Goal: Check status: Check status

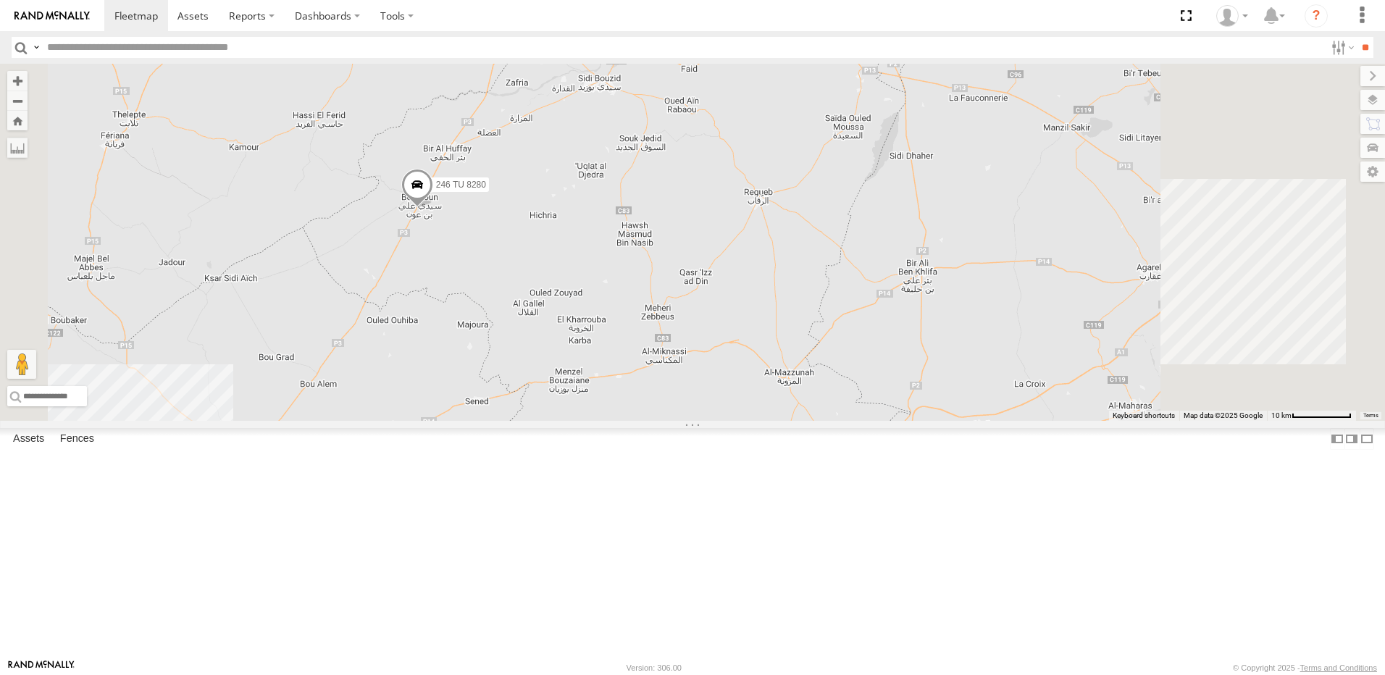
drag, startPoint x: 827, startPoint y: 242, endPoint x: 692, endPoint y: 642, distance: 422.8
click at [566, 482] on div "245 TU 4334" at bounding box center [550, 462] width 32 height 39
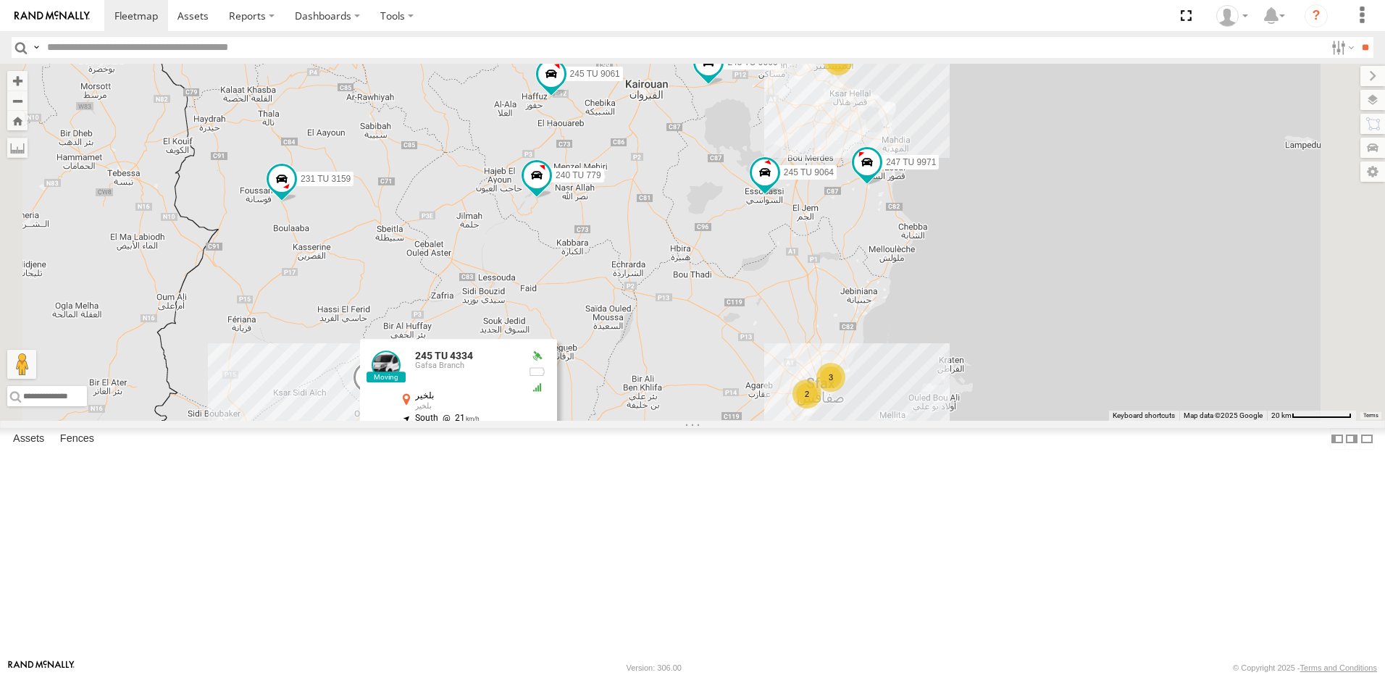
click at [908, 353] on div "245 TU 4334 231 TU 3159 245 TU 9053 245 TU 9061 246 TU 8280 240 TU 779 247 TU 9…" at bounding box center [692, 242] width 1385 height 357
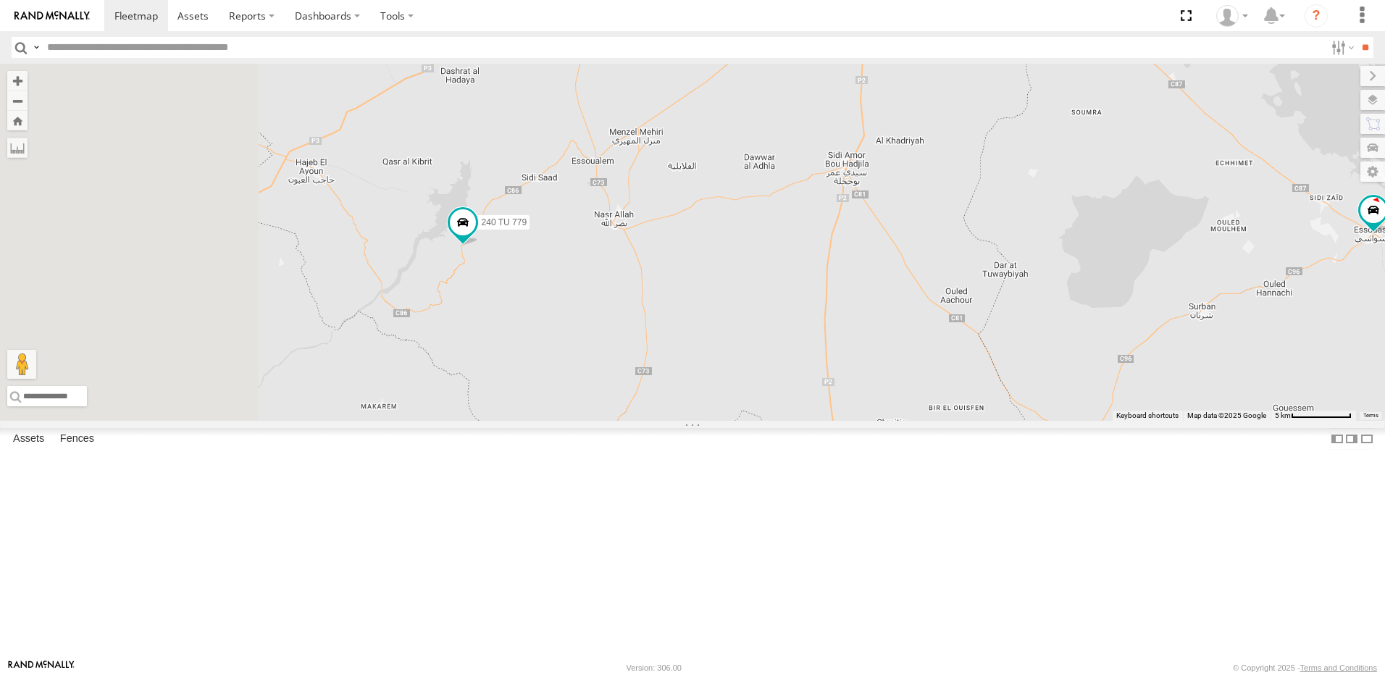
drag, startPoint x: 705, startPoint y: 381, endPoint x: 767, endPoint y: 387, distance: 61.8
click at [767, 387] on div "245 TU 4334 231 TU 3159 245 TU 9053 245 TU 9061 246 TU 8280 240 TU 779 247 TU 9…" at bounding box center [692, 242] width 1385 height 357
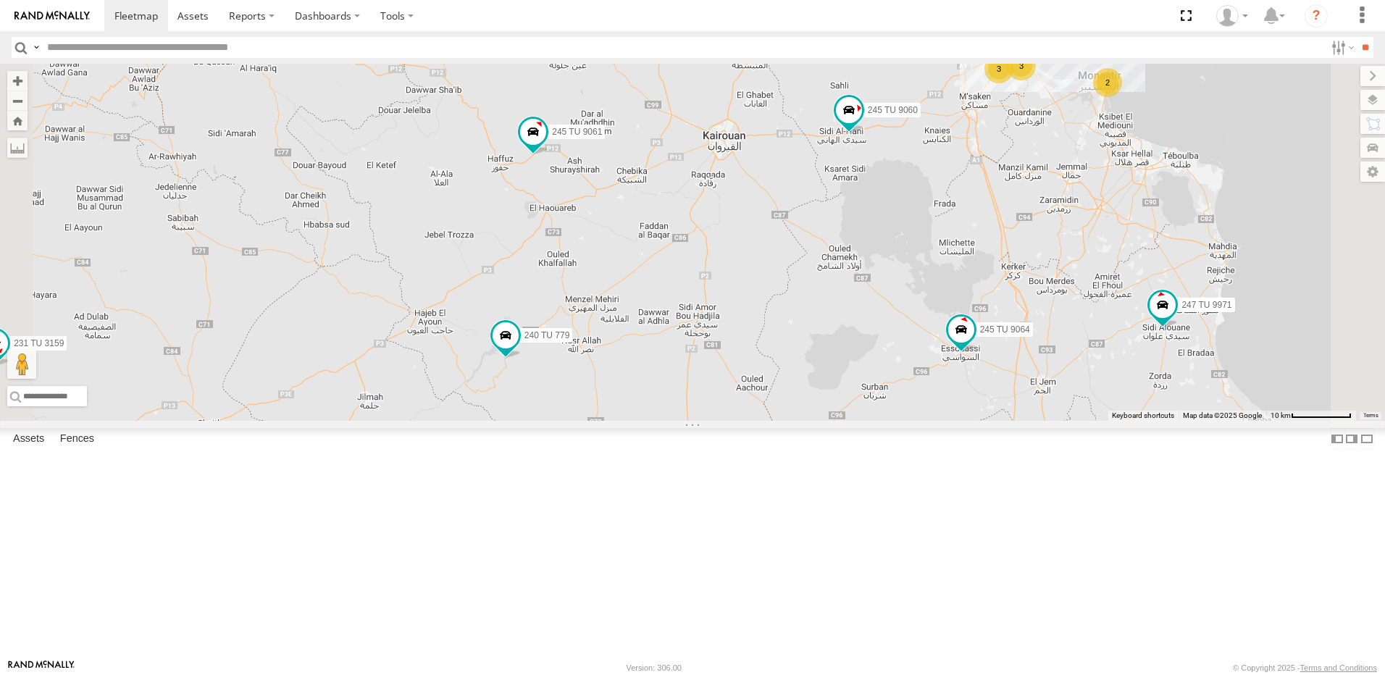
drag, startPoint x: 823, startPoint y: 217, endPoint x: 812, endPoint y: 322, distance: 105.6
click at [812, 322] on div "245 TU 4334 231 TU 3159 245 TU 9053 245 TU 9061 246 TU 8280 240 TU 779 247 TU 9…" at bounding box center [692, 242] width 1385 height 357
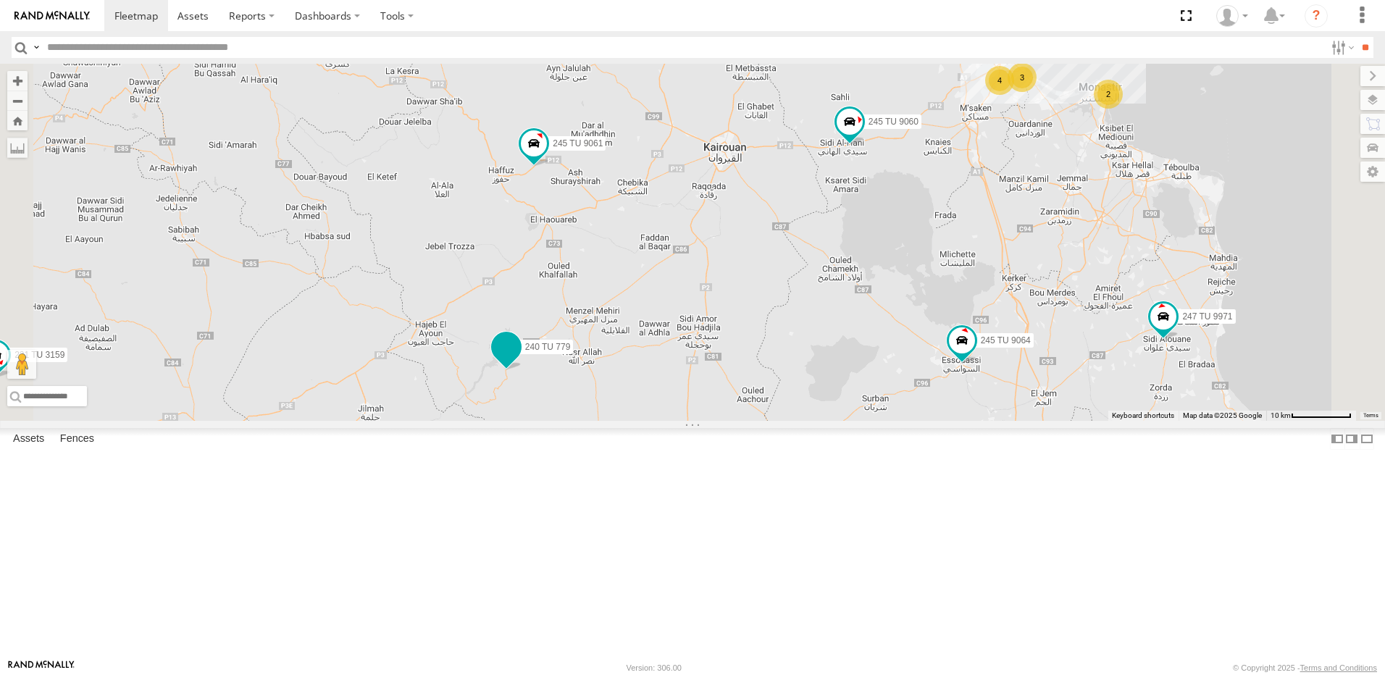
click at [522, 370] on span at bounding box center [506, 350] width 32 height 39
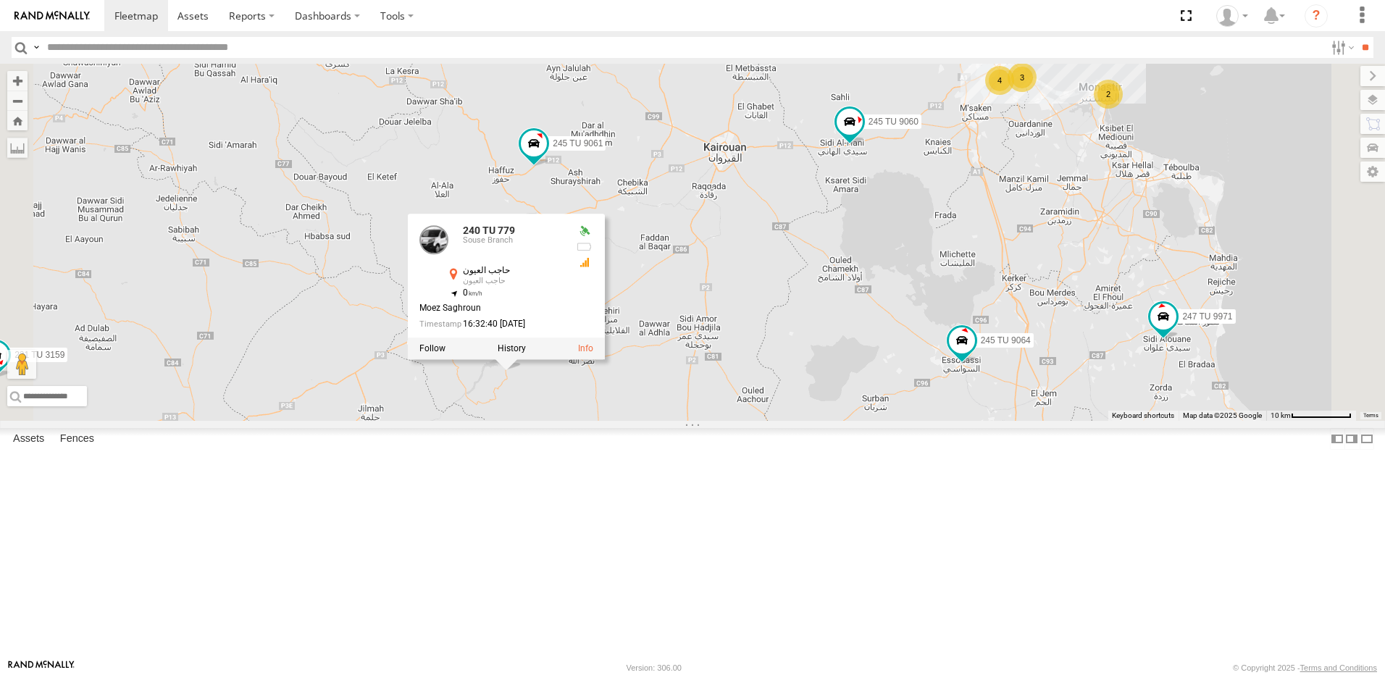
click at [737, 421] on div "245 TU 4334 231 TU 3159 245 TU 9053 245 TU 9061 246 TU 8280 240 TU 779 247 TU 9…" at bounding box center [692, 242] width 1385 height 357
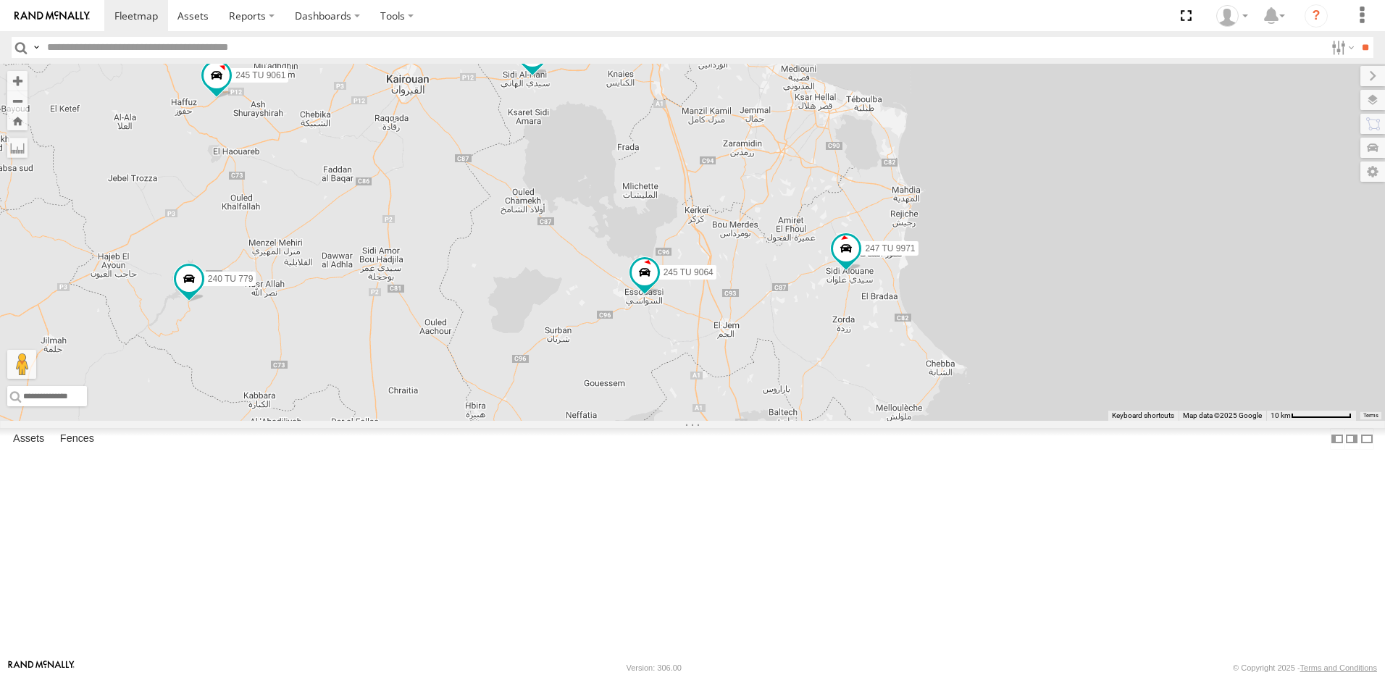
drag, startPoint x: 1105, startPoint y: 454, endPoint x: 787, endPoint y: 387, distance: 325.6
click at [787, 387] on div "245 TU 4334 231 TU 3159 245 TU 9053 245 TU 9061 246 TU 8280 240 TU 779 247 TU 9…" at bounding box center [692, 242] width 1385 height 357
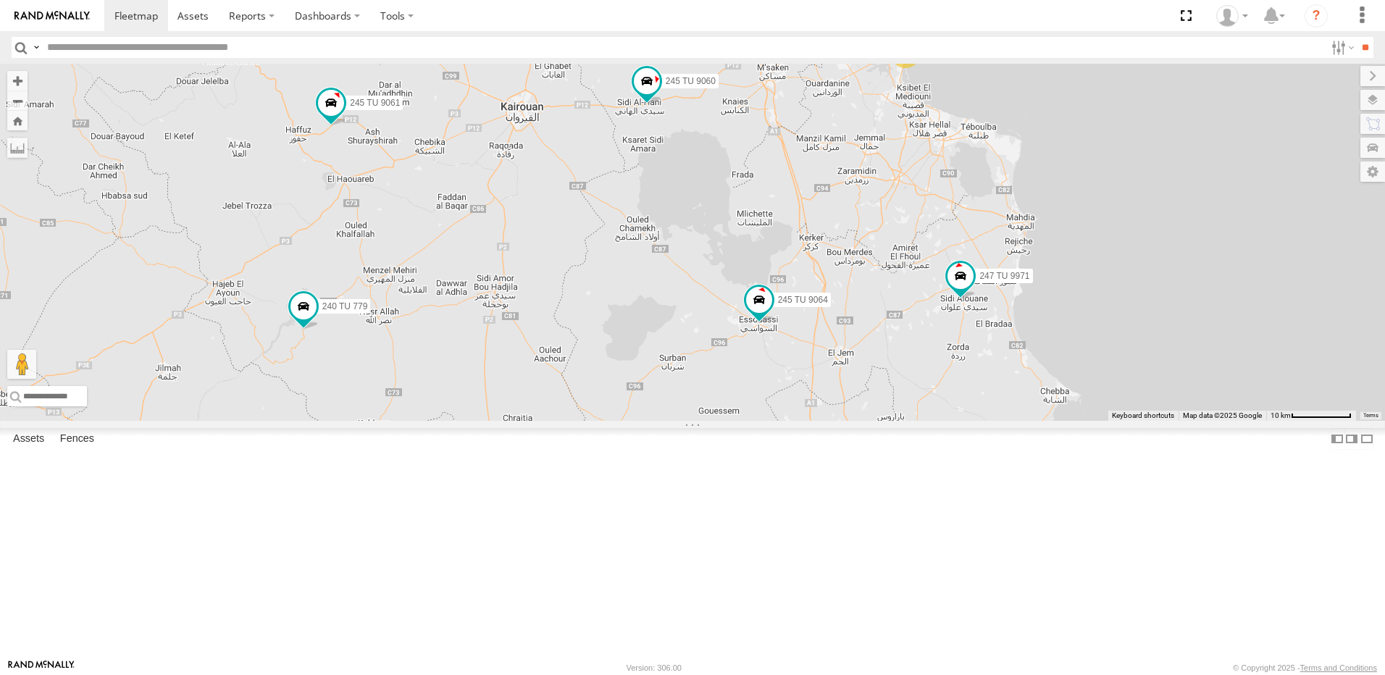
drag, startPoint x: 809, startPoint y: 318, endPoint x: 927, endPoint y: 345, distance: 121.2
click at [927, 345] on div "245 TU 4334 231 TU 3159 245 TU 9053 245 TU 9061 246 TU 8280 240 TU 779 247 TU 9…" at bounding box center [692, 242] width 1385 height 357
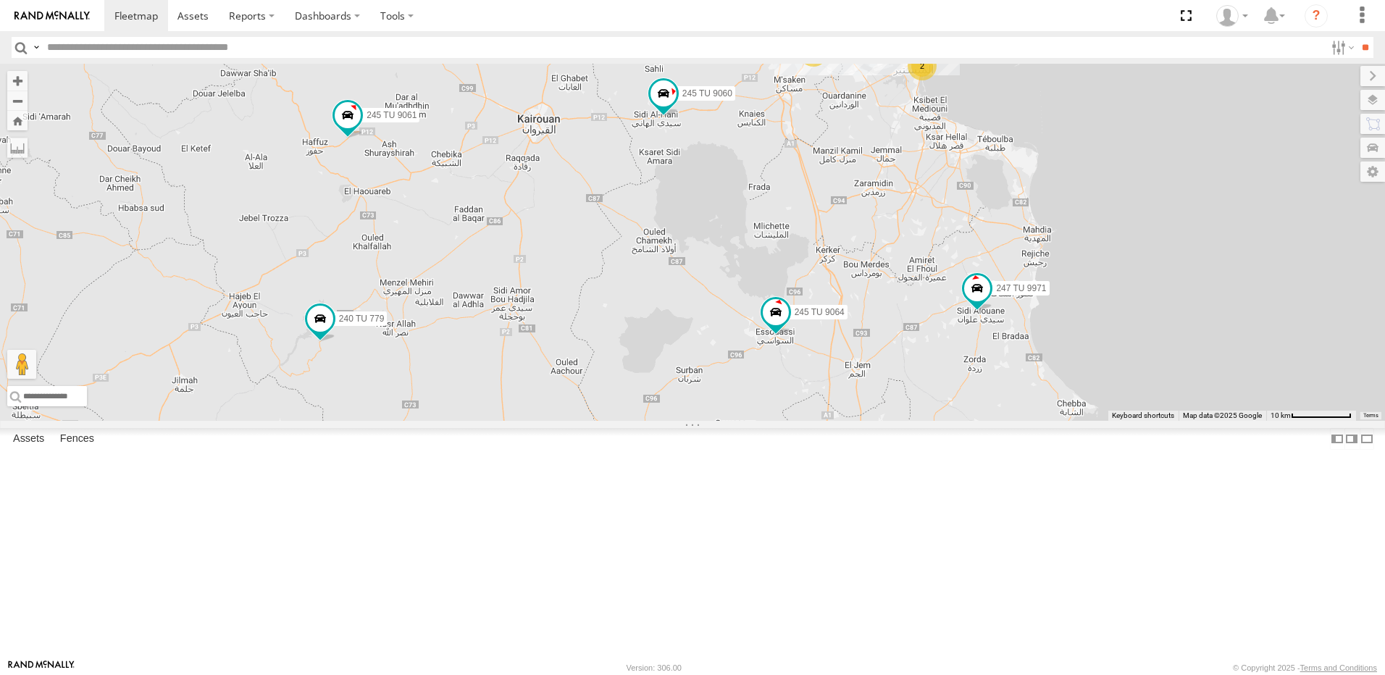
drag, startPoint x: 598, startPoint y: 292, endPoint x: 686, endPoint y: 340, distance: 100.8
click at [686, 340] on div "245 TU 4334 231 TU 3159 245 TU 9053 245 TU 9061 246 TU 8280 240 TU 779 247 TU 9…" at bounding box center [692, 242] width 1385 height 357
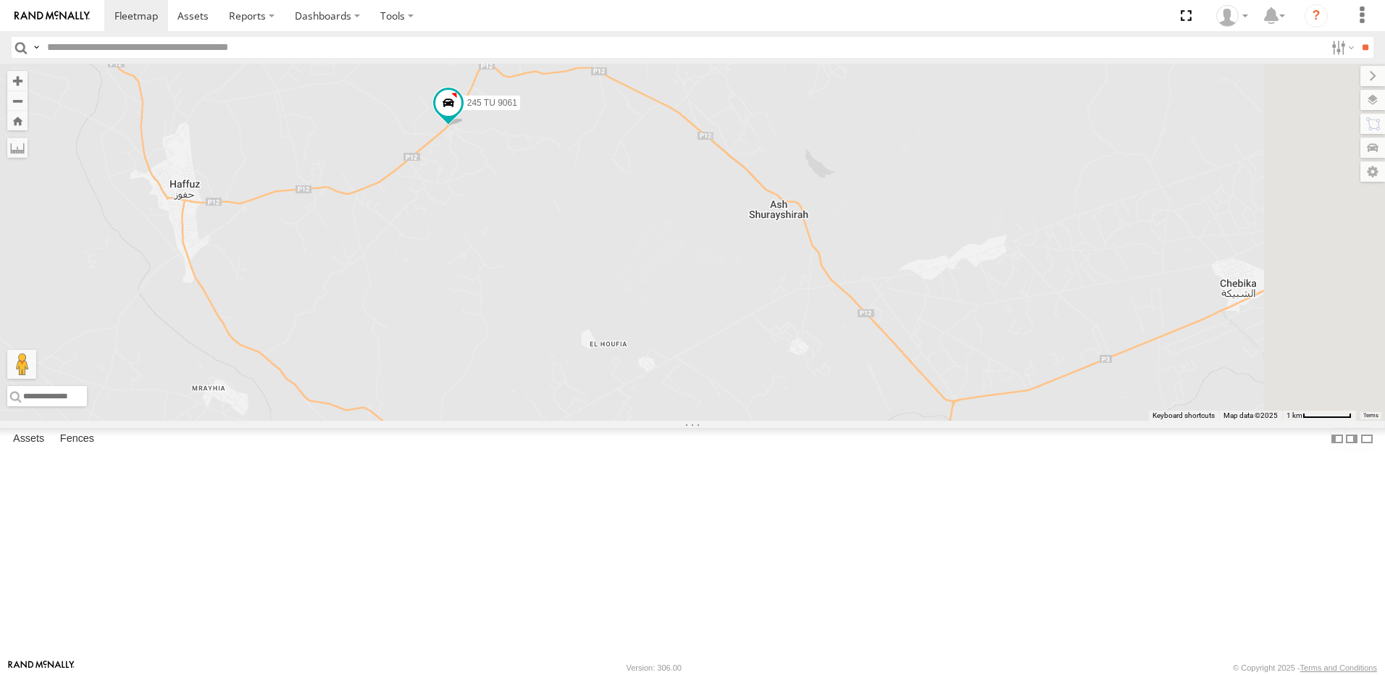
drag, startPoint x: 692, startPoint y: 401, endPoint x: 651, endPoint y: 316, distance: 94.9
click at [654, 322] on div "245 TU 4334 231 TU 3159 245 TU 9053 245 TU 9061 246 TU 8280 240 TU 779 247 TU 9…" at bounding box center [692, 242] width 1385 height 357
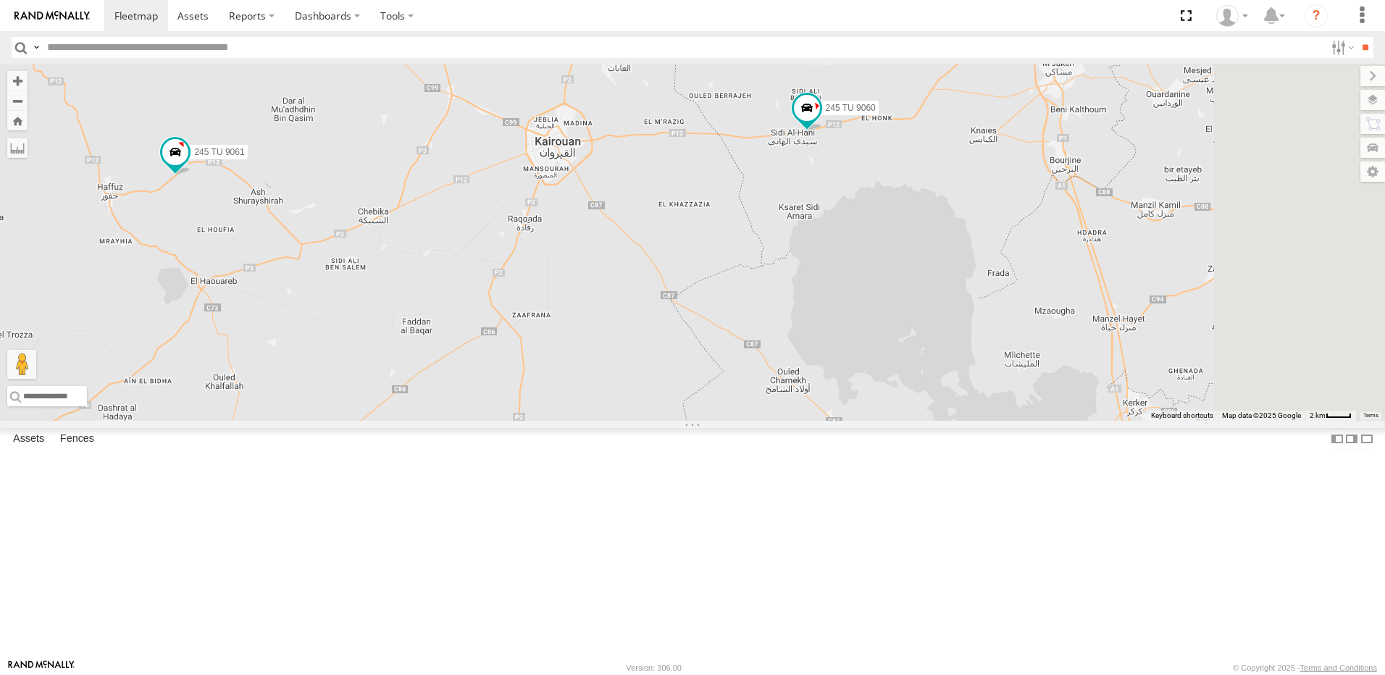
drag, startPoint x: 935, startPoint y: 362, endPoint x: 642, endPoint y: 362, distance: 293.3
click at [642, 362] on div "245 TU 4334 231 TU 3159 245 TU 9053 245 TU 9061 246 TU 8280 240 TU 779 247 TU 9…" at bounding box center [692, 242] width 1385 height 357
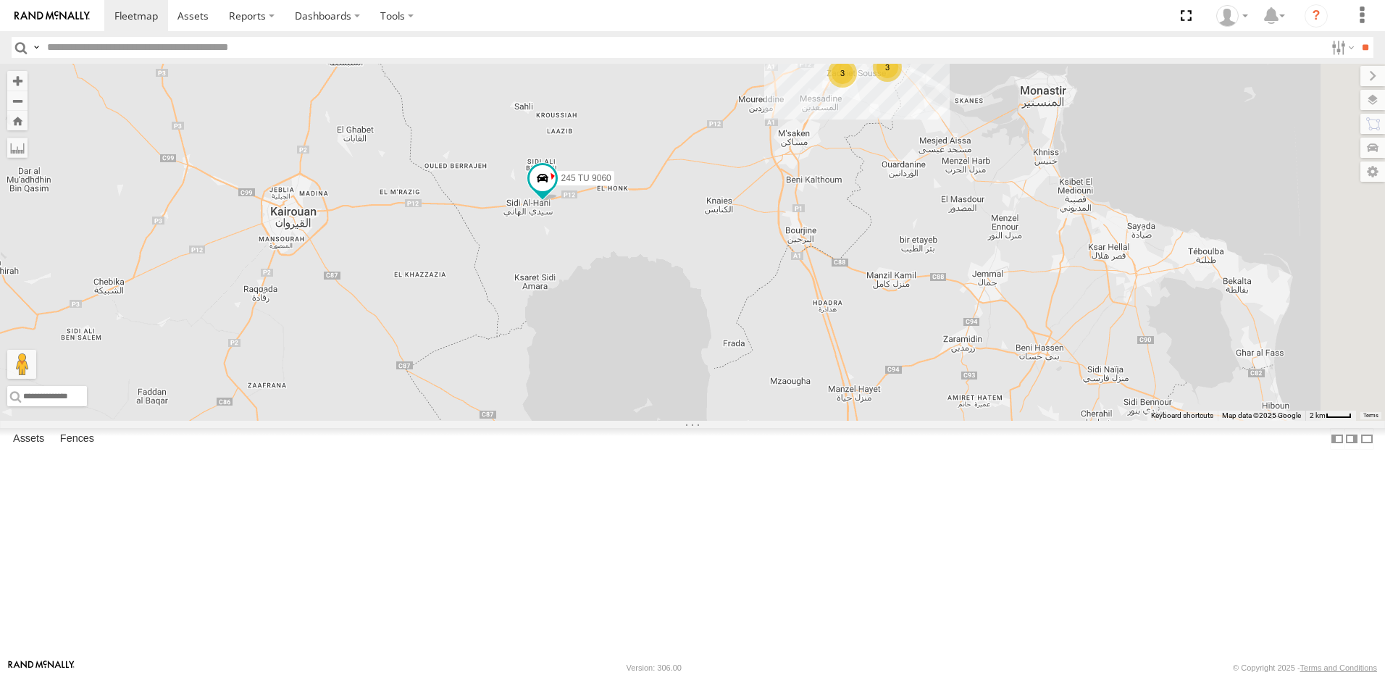
drag, startPoint x: 954, startPoint y: 301, endPoint x: 693, endPoint y: 372, distance: 270.4
click at [693, 372] on div "245 TU 4334 231 TU 3159 245 TU 9053 245 TU 9061 246 TU 8280 240 TU 779 247 TU 9…" at bounding box center [692, 242] width 1385 height 357
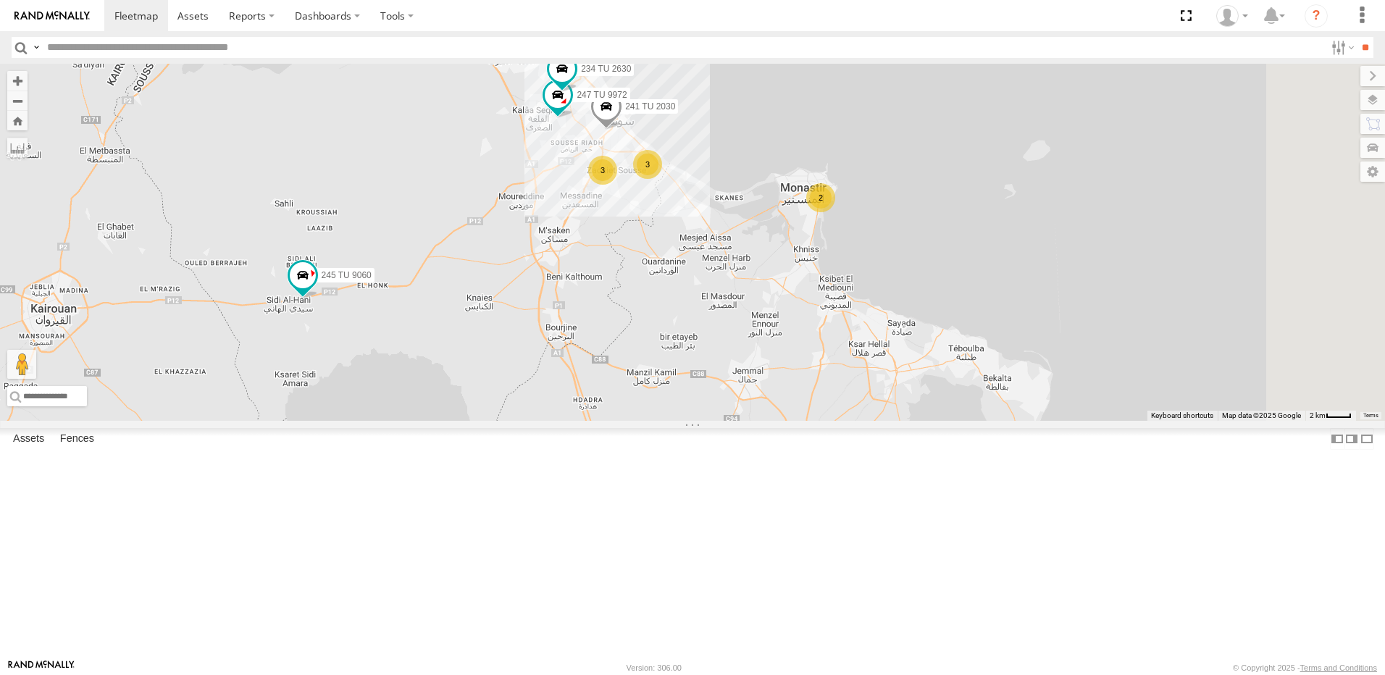
drag, startPoint x: 960, startPoint y: 396, endPoint x: 730, endPoint y: 398, distance: 229.6
click at [732, 401] on div "245 TU 4334 231 TU 3159 245 TU 9053 245 TU 9061 246 TU 8280 240 TU 779 247 TU 9…" at bounding box center [692, 242] width 1385 height 357
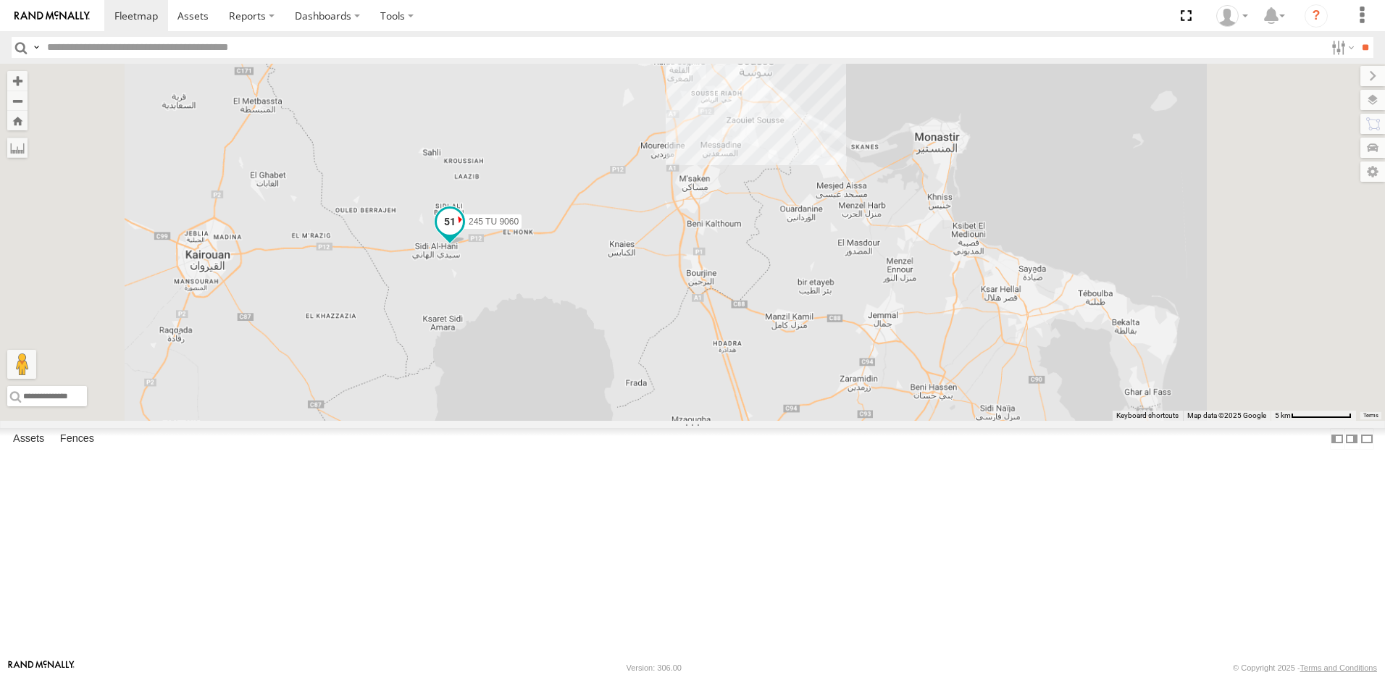
click at [463, 235] on span at bounding box center [450, 222] width 26 height 26
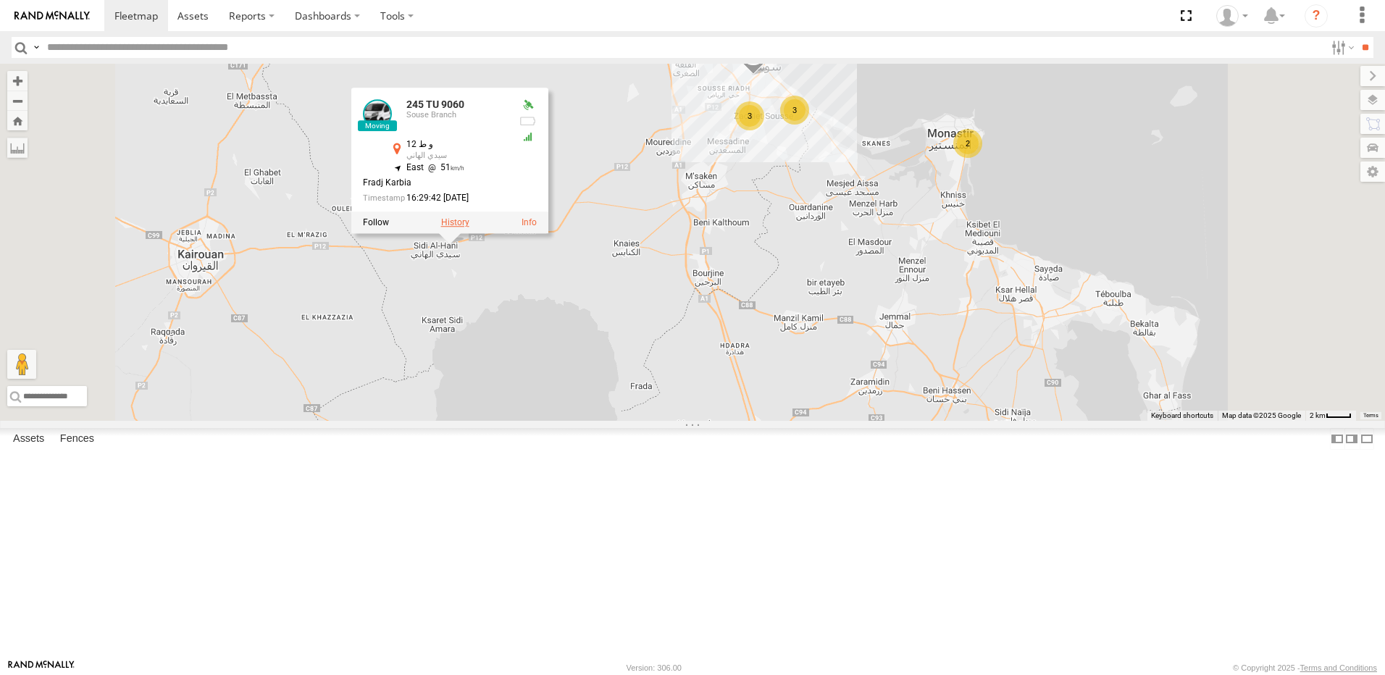
click at [469, 227] on label at bounding box center [455, 222] width 28 height 10
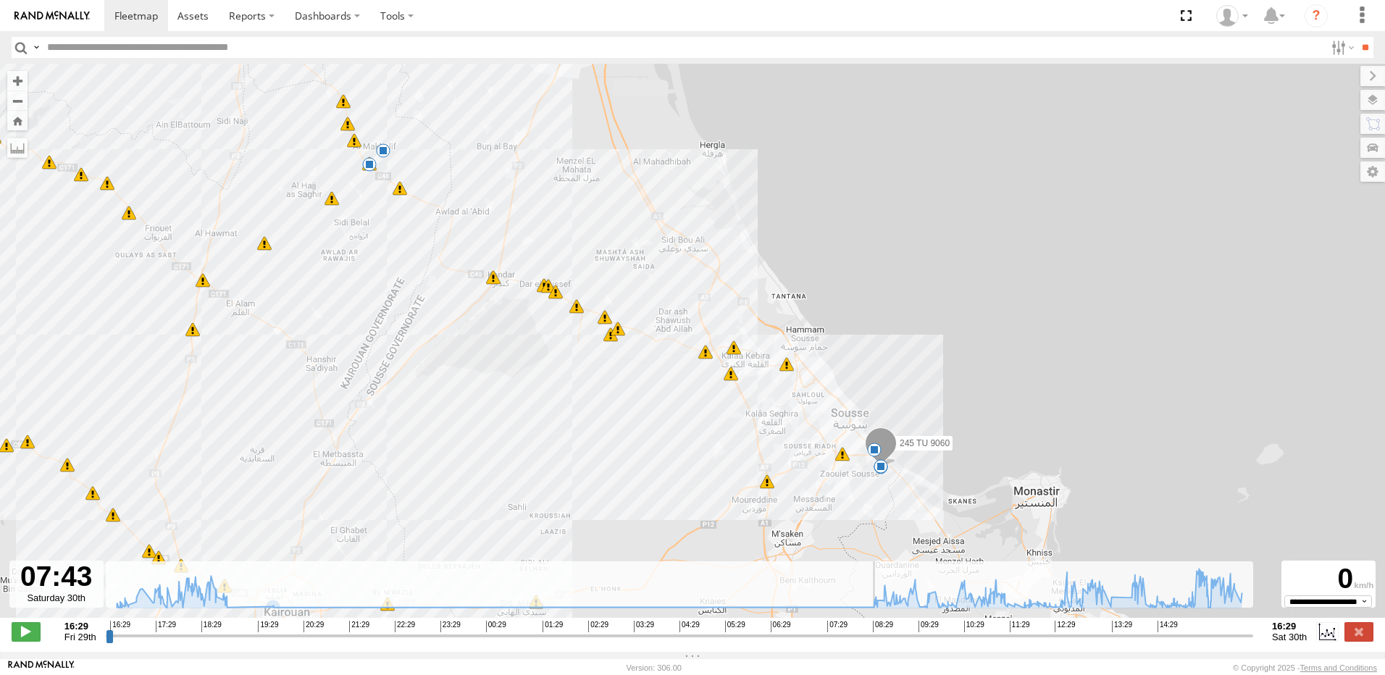
drag, startPoint x: 106, startPoint y: 643, endPoint x: 832, endPoint y: 629, distance: 725.9
click at [832, 629] on input "range" at bounding box center [679, 636] width 1147 height 14
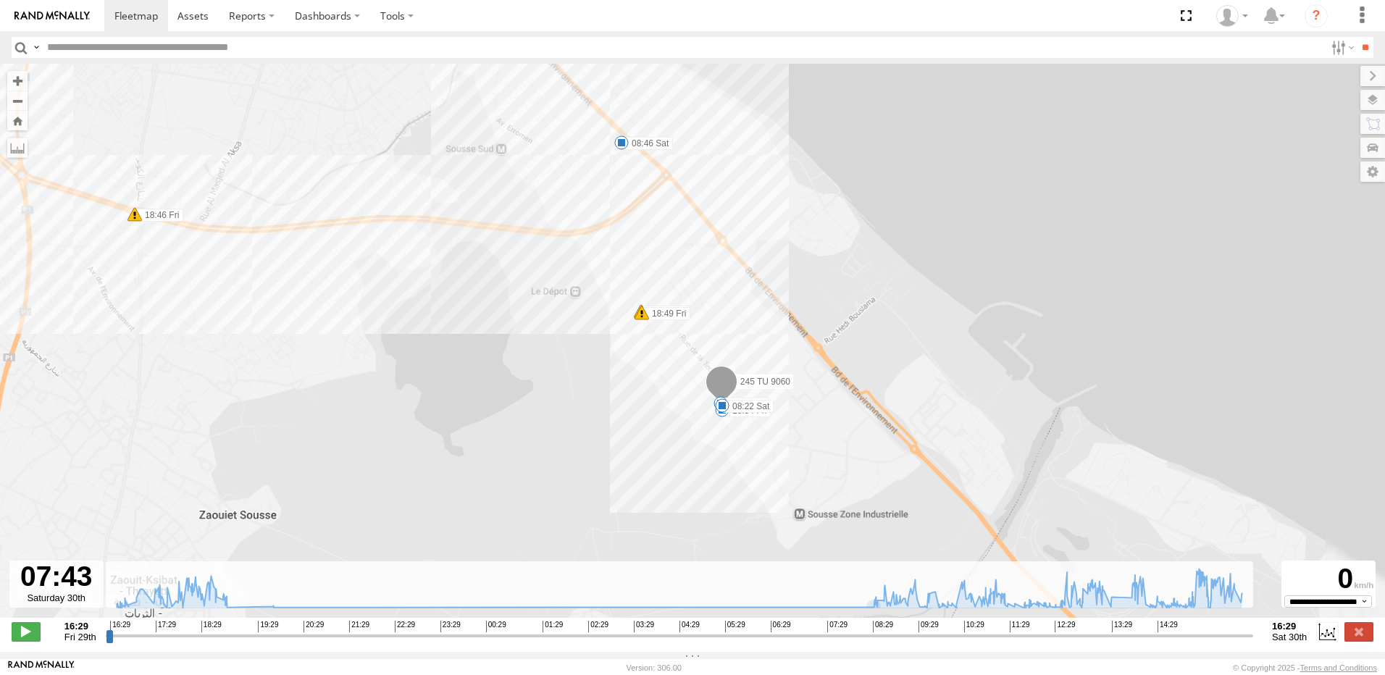
drag, startPoint x: 660, startPoint y: 446, endPoint x: 510, endPoint y: 405, distance: 155.5
click at [510, 405] on div "245 TU 9060 17:32 Fri 17:44 Fri 17:50 Fri 17:55 Fri 18:00 Fri 18:02 Fri 18:18 F…" at bounding box center [692, 348] width 1385 height 569
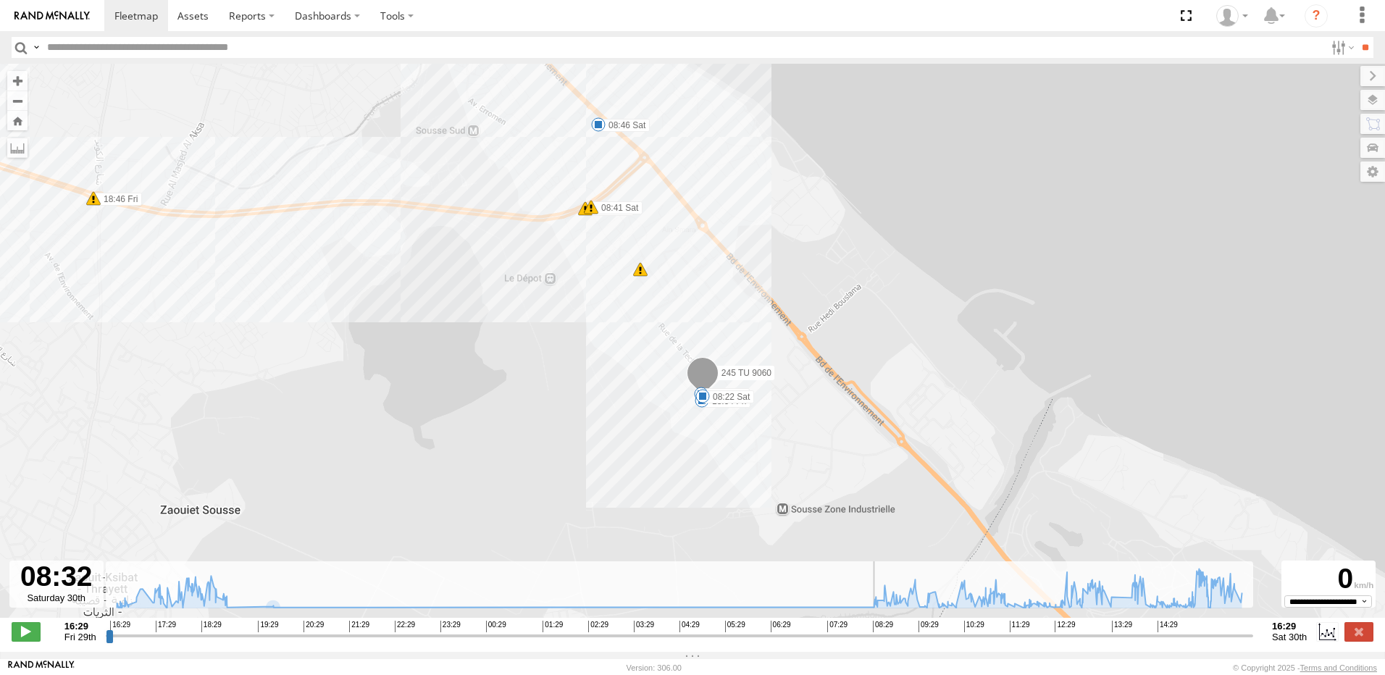
drag, startPoint x: 832, startPoint y: 640, endPoint x: 871, endPoint y: 648, distance: 39.2
click at [871, 642] on input "range" at bounding box center [679, 636] width 1147 height 14
click at [31, 636] on span at bounding box center [26, 631] width 29 height 19
click at [879, 642] on input "range" at bounding box center [679, 636] width 1147 height 14
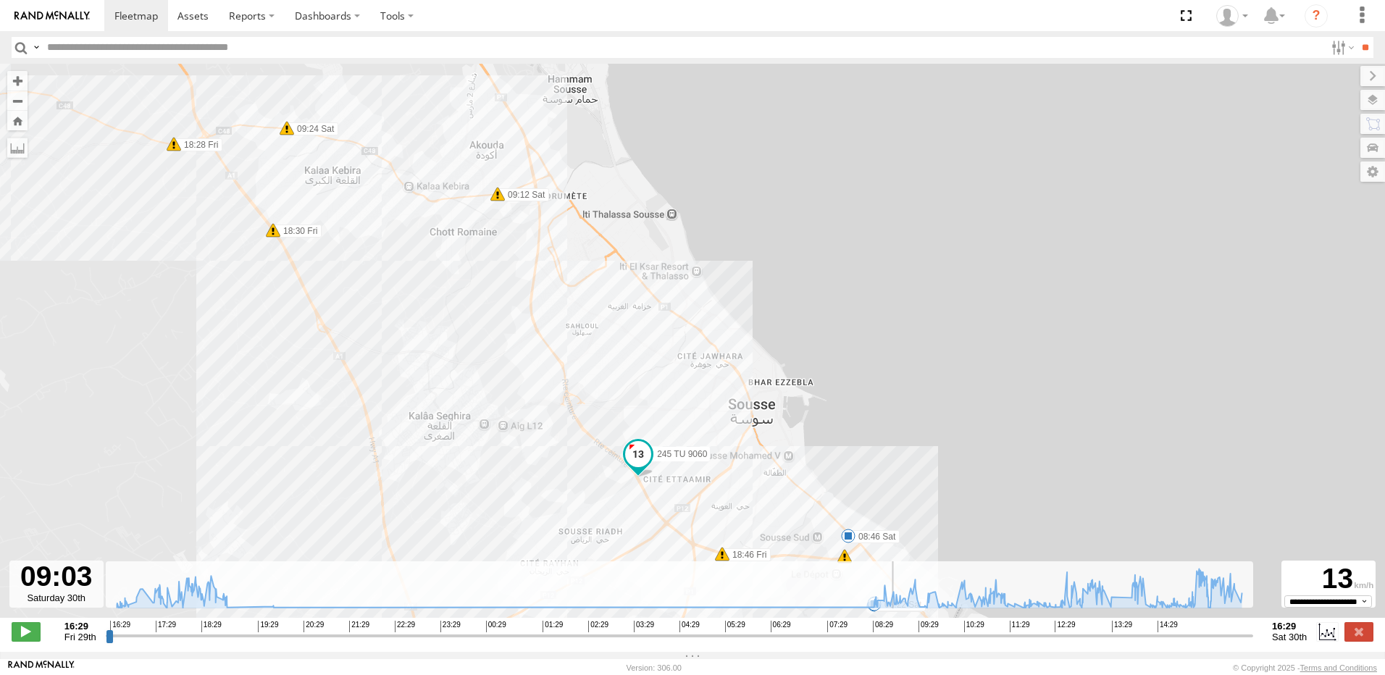
drag, startPoint x: 495, startPoint y: 348, endPoint x: 540, endPoint y: 446, distance: 108.6
click at [540, 446] on div "245 TU 9060 17:32 Fri 17:44 Fri 17:50 Fri 17:55 Fri 18:00 Fri 18:02 Fri 18:18 F…" at bounding box center [692, 348] width 1385 height 569
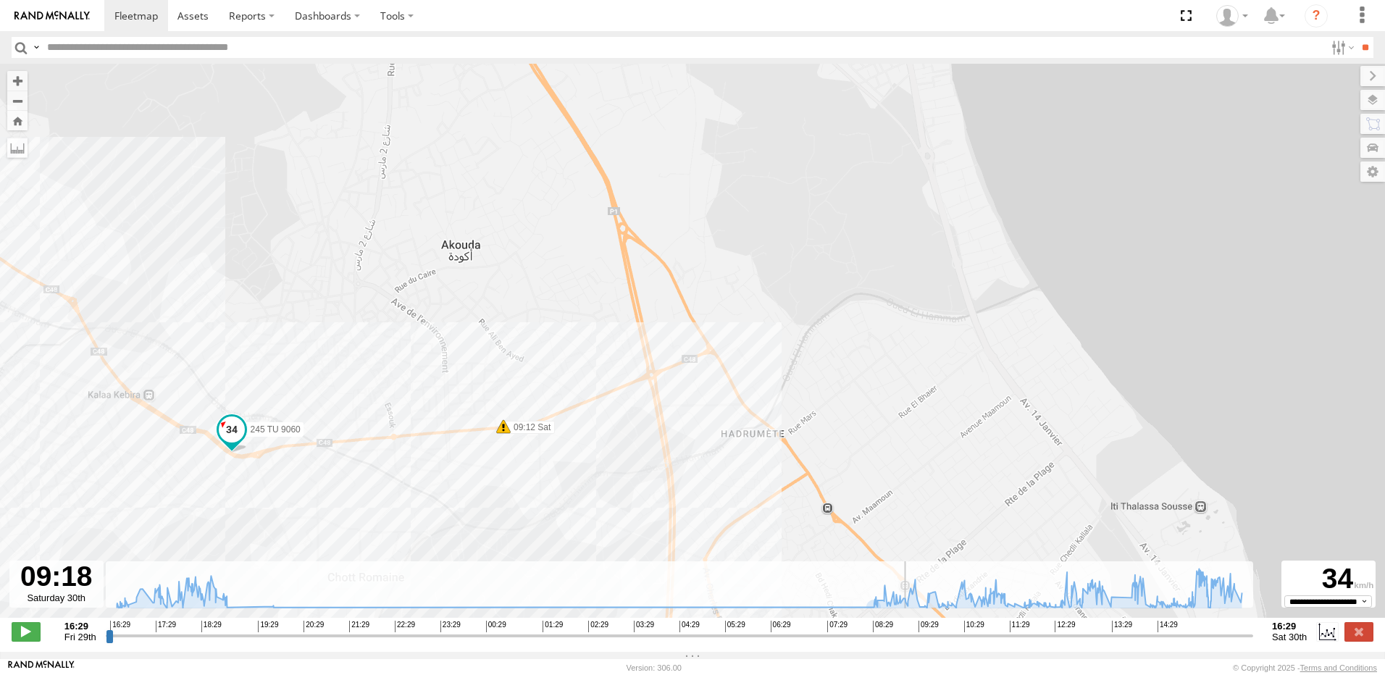
drag, startPoint x: 710, startPoint y: 376, endPoint x: 506, endPoint y: 521, distance: 250.8
click at [506, 521] on div "245 TU 9060 17:32 Fri 17:44 Fri 17:50 Fri 17:55 Fri 18:00 Fri 18:02 Fri 18:18 F…" at bounding box center [692, 348] width 1385 height 569
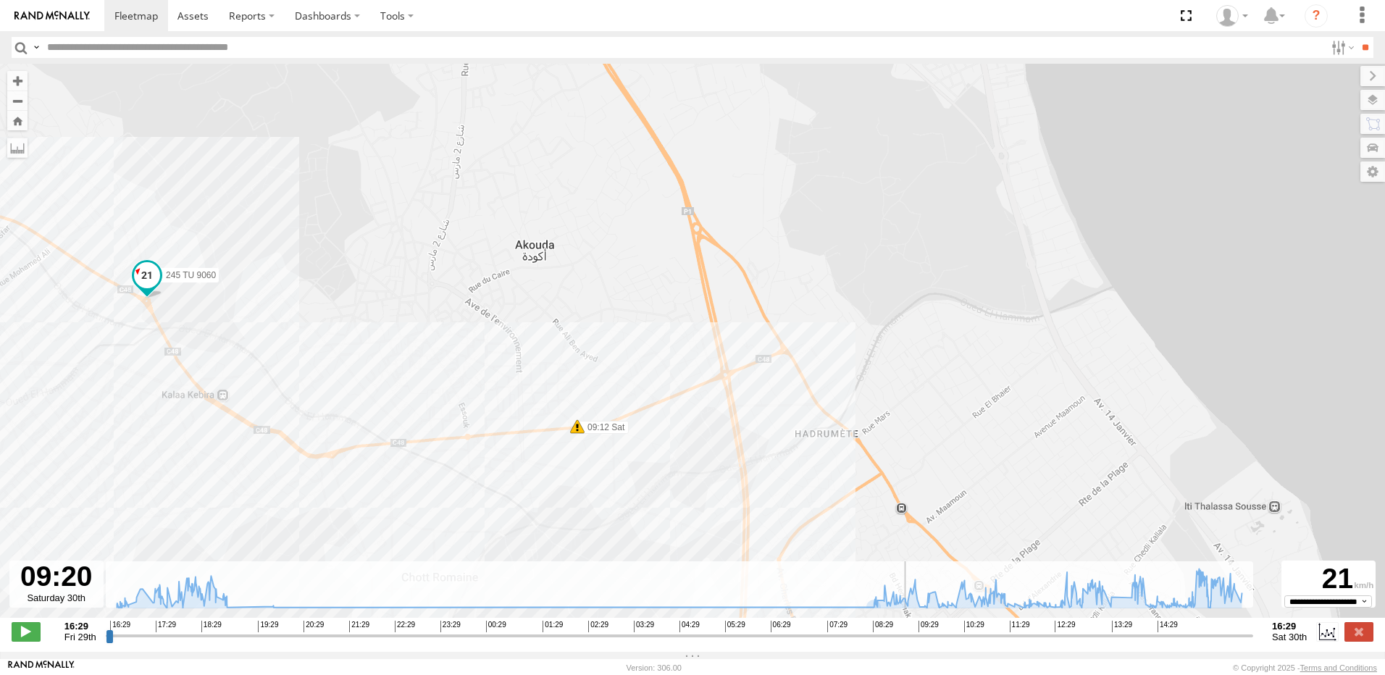
drag, startPoint x: 500, startPoint y: 446, endPoint x: 856, endPoint y: 432, distance: 355.9
click at [856, 432] on div "245 TU 9060 17:32 Fri 17:44 Fri 17:50 Fri 17:55 Fri 18:00 Fri 18:02 Fri 18:18 F…" at bounding box center [692, 348] width 1385 height 569
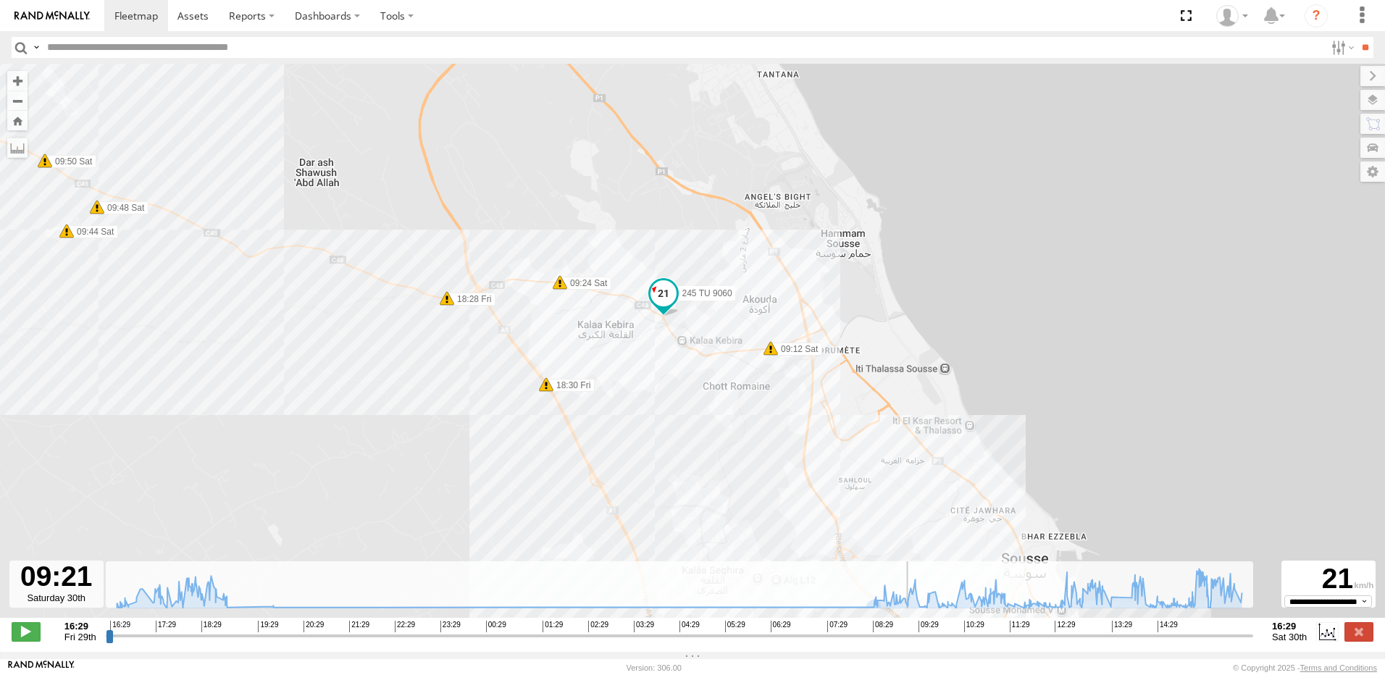
drag, startPoint x: 338, startPoint y: 311, endPoint x: 524, endPoint y: 338, distance: 188.7
click at [524, 338] on div "245 TU 9060 17:32 Fri 17:44 Fri 17:50 Fri 17:55 Fri 18:00 Fri 18:02 Fri 18:18 F…" at bounding box center [692, 348] width 1385 height 569
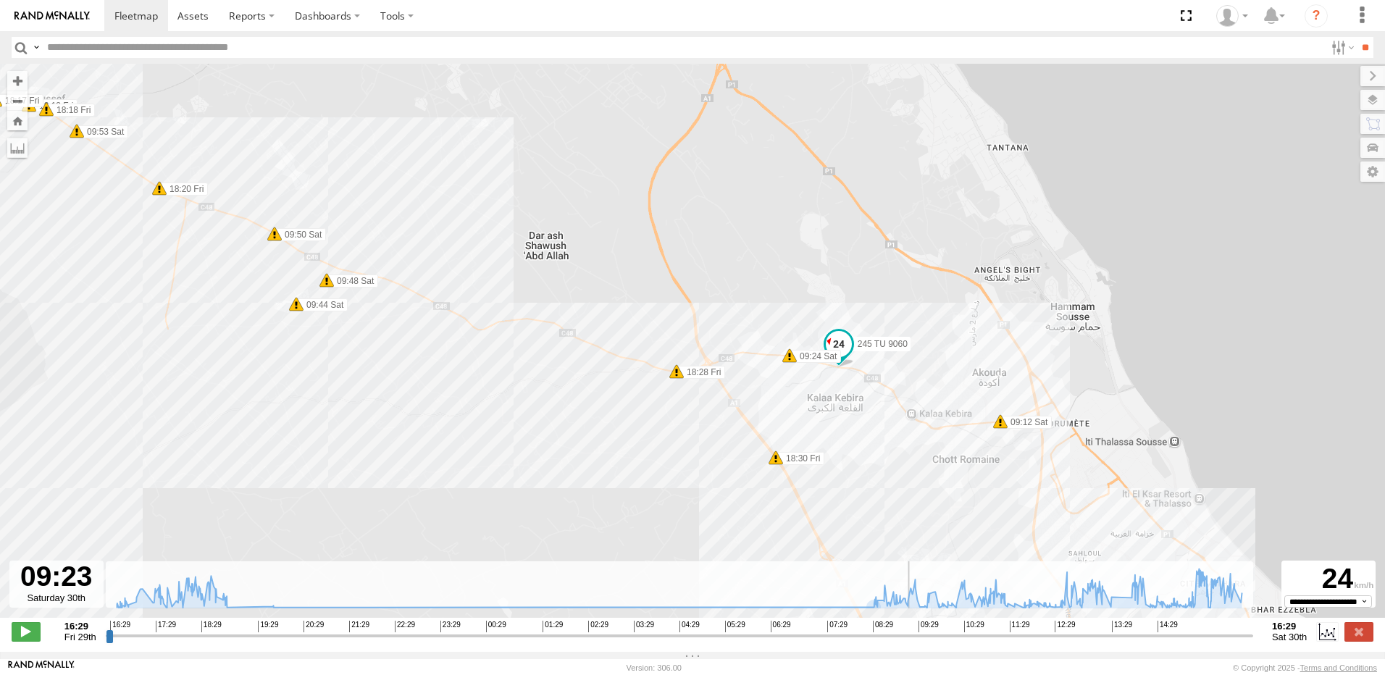
drag, startPoint x: 482, startPoint y: 387, endPoint x: 532, endPoint y: 410, distance: 54.8
click at [532, 410] on div "245 TU 9060 17:32 Fri 17:44 Fri 17:50 Fri 17:55 Fri 18:00 Fri 18:02 Fri 18:18 F…" at bounding box center [692, 348] width 1385 height 569
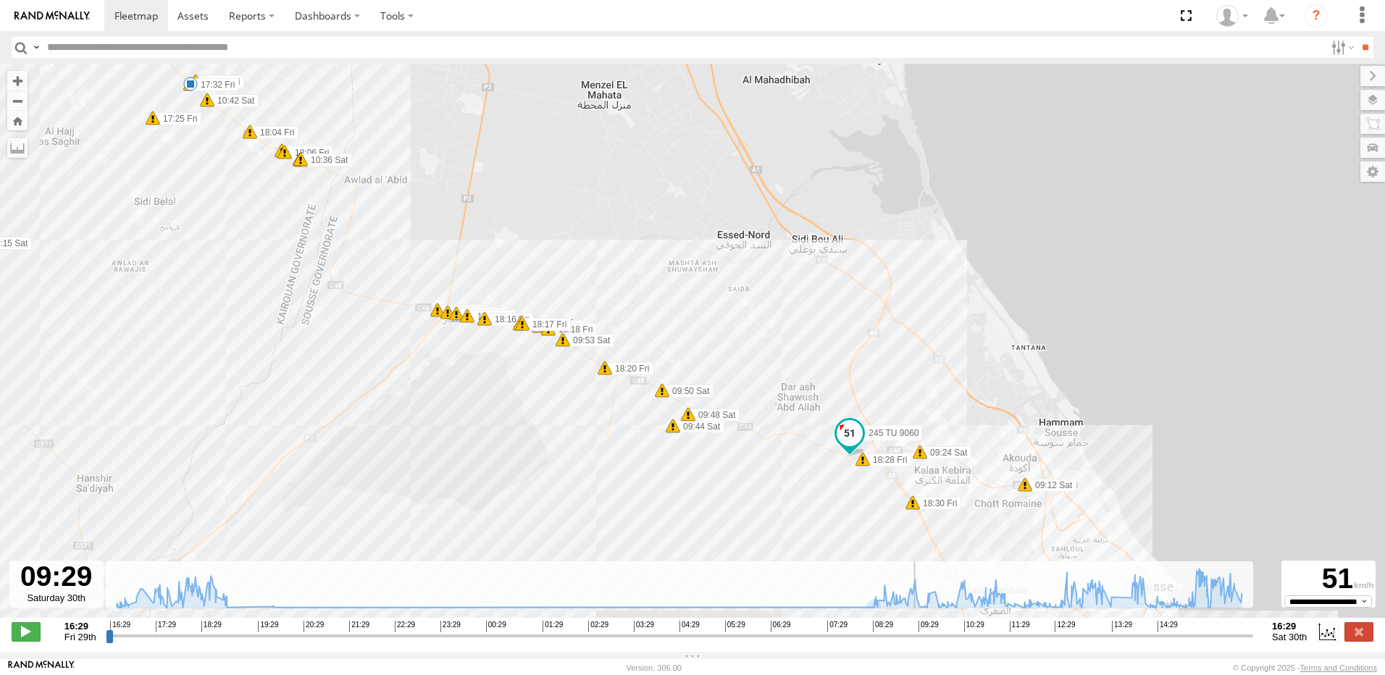
drag, startPoint x: 503, startPoint y: 484, endPoint x: 676, endPoint y: 519, distance: 176.6
click at [676, 519] on div "245 TU 9060 17:32 Fri 17:44 Fri 17:50 Fri 17:55 Fri 18:00 Fri 18:02 Fri 18:18 F…" at bounding box center [692, 348] width 1385 height 569
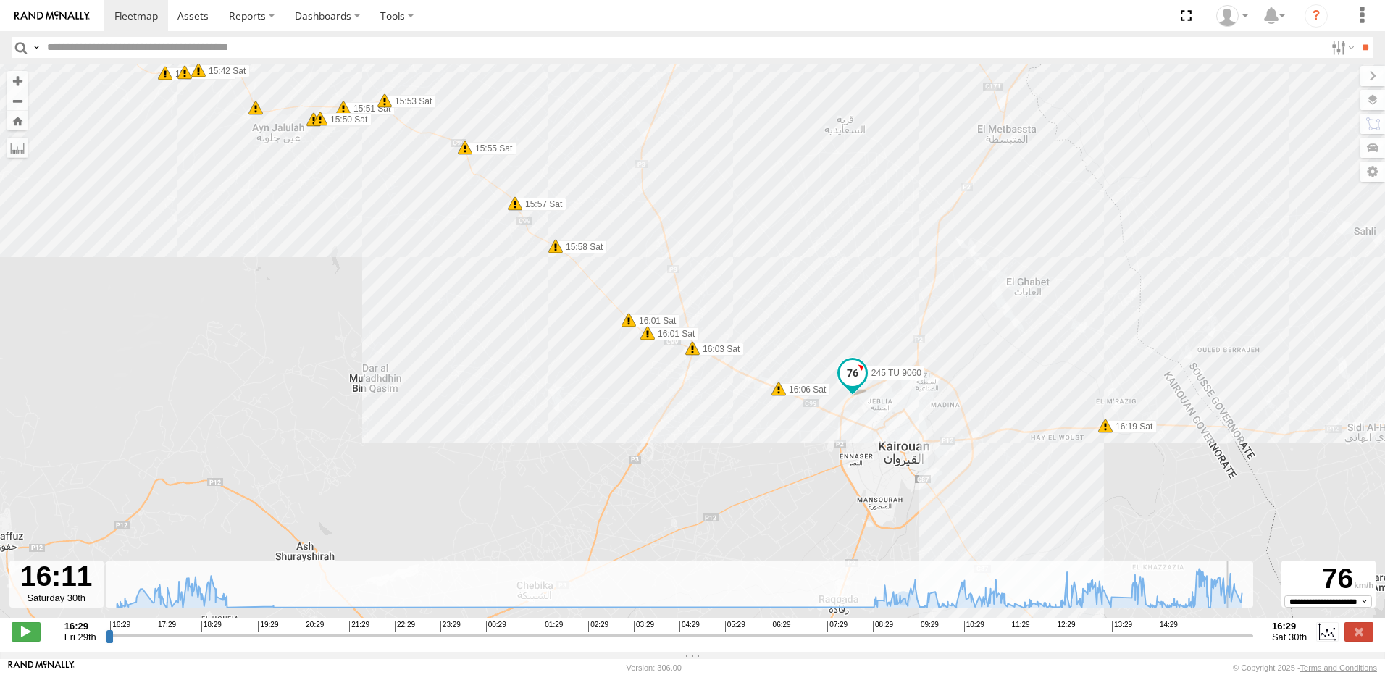
drag, startPoint x: 921, startPoint y: 644, endPoint x: 1233, endPoint y: 636, distance: 312.3
click at [1233, 636] on input "range" at bounding box center [679, 636] width 1147 height 14
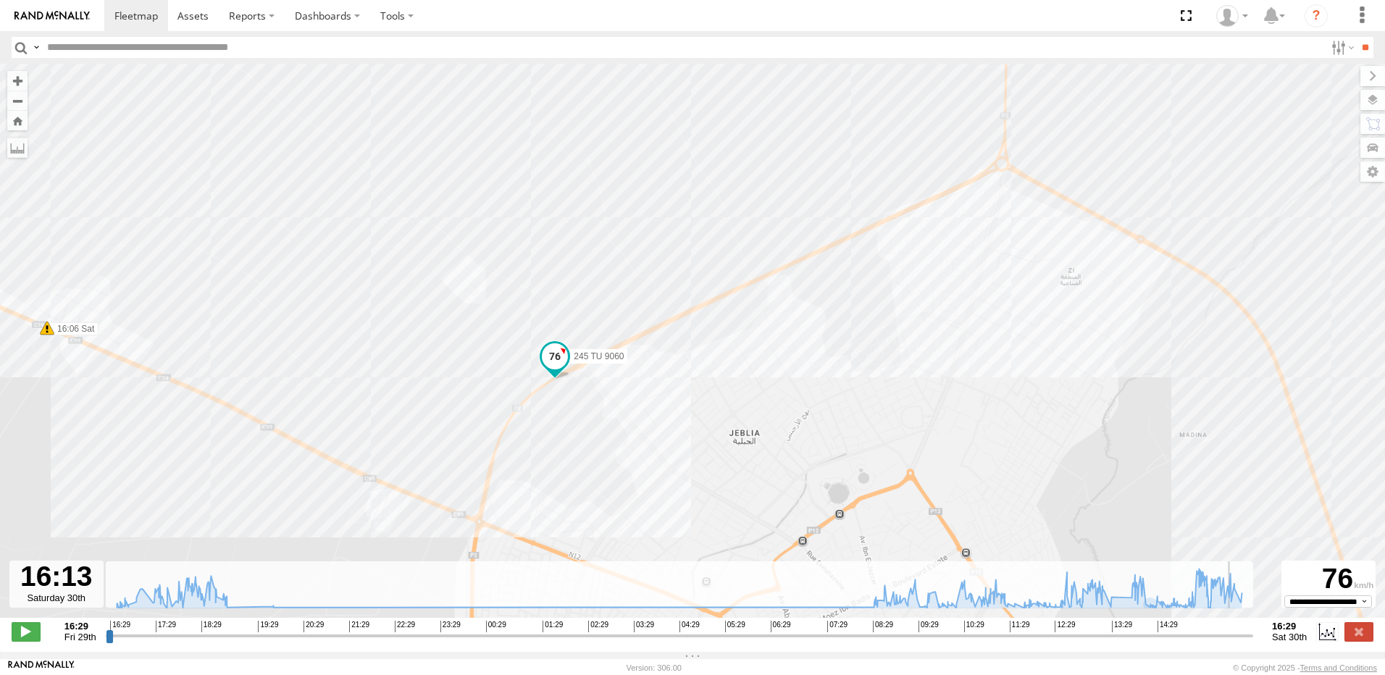
drag, startPoint x: 971, startPoint y: 393, endPoint x: 754, endPoint y: 465, distance: 228.8
click at [754, 465] on div "245 TU 9060 17:32 Fri 17:44 Fri 17:50 Fri 17:55 Fri 18:00 Fri 18:18 Fri 18:18 F…" at bounding box center [692, 348] width 1385 height 569
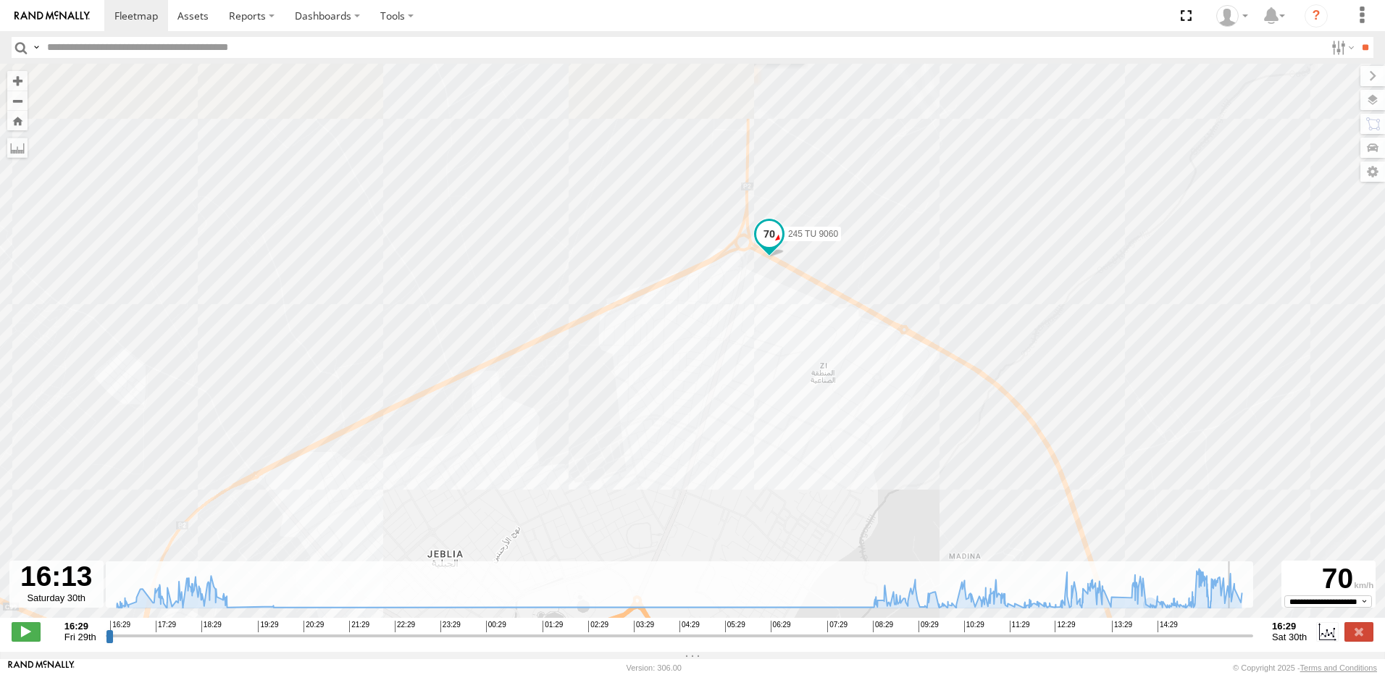
drag, startPoint x: 1144, startPoint y: 473, endPoint x: 755, endPoint y: 406, distance: 395.4
click at [755, 406] on div "245 TU 9060 17:32 Fri 17:44 Fri 17:50 Fri 17:55 Fri 18:00 Fri 18:18 Fri 18:18 F…" at bounding box center [692, 348] width 1385 height 569
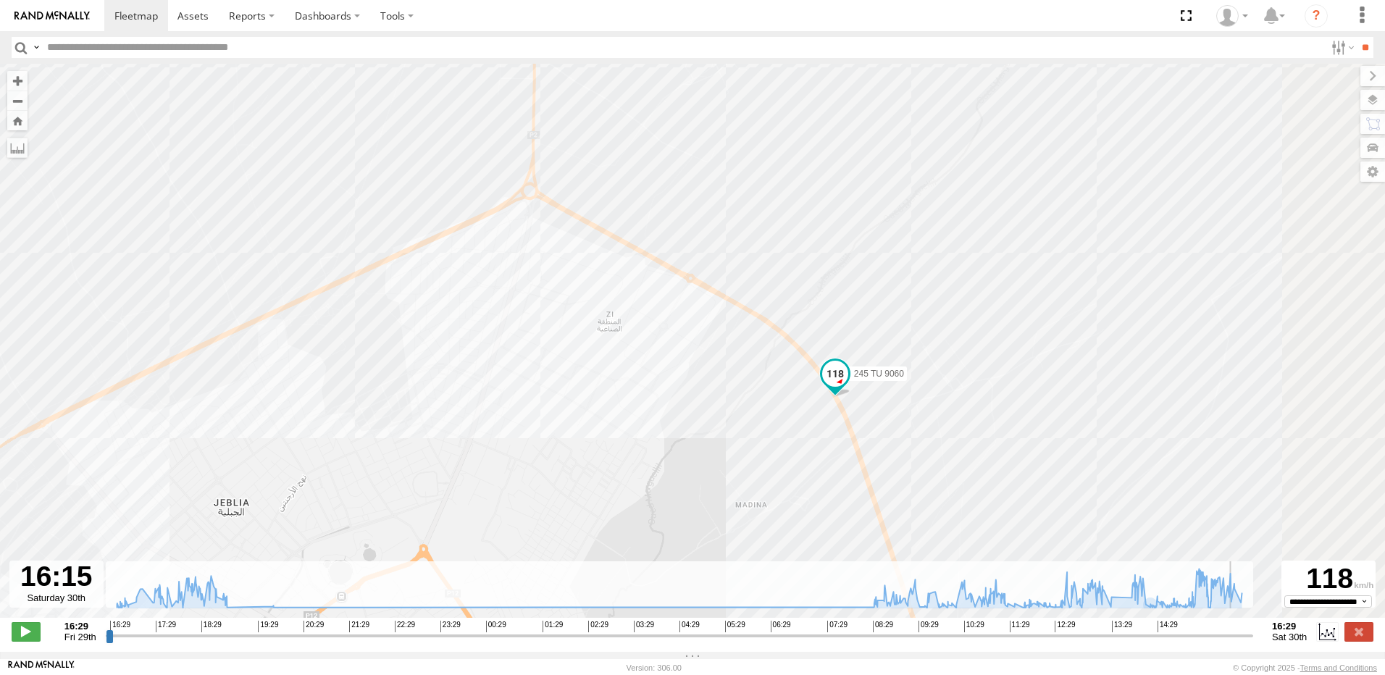
drag, startPoint x: 784, startPoint y: 473, endPoint x: 619, endPoint y: 304, distance: 235.6
click at [619, 304] on div "245 TU 9060 17:32 Fri 17:44 Fri 17:50 Fri 17:55 Fri 18:00 Fri 18:18 Fri 18:18 F…" at bounding box center [692, 348] width 1385 height 569
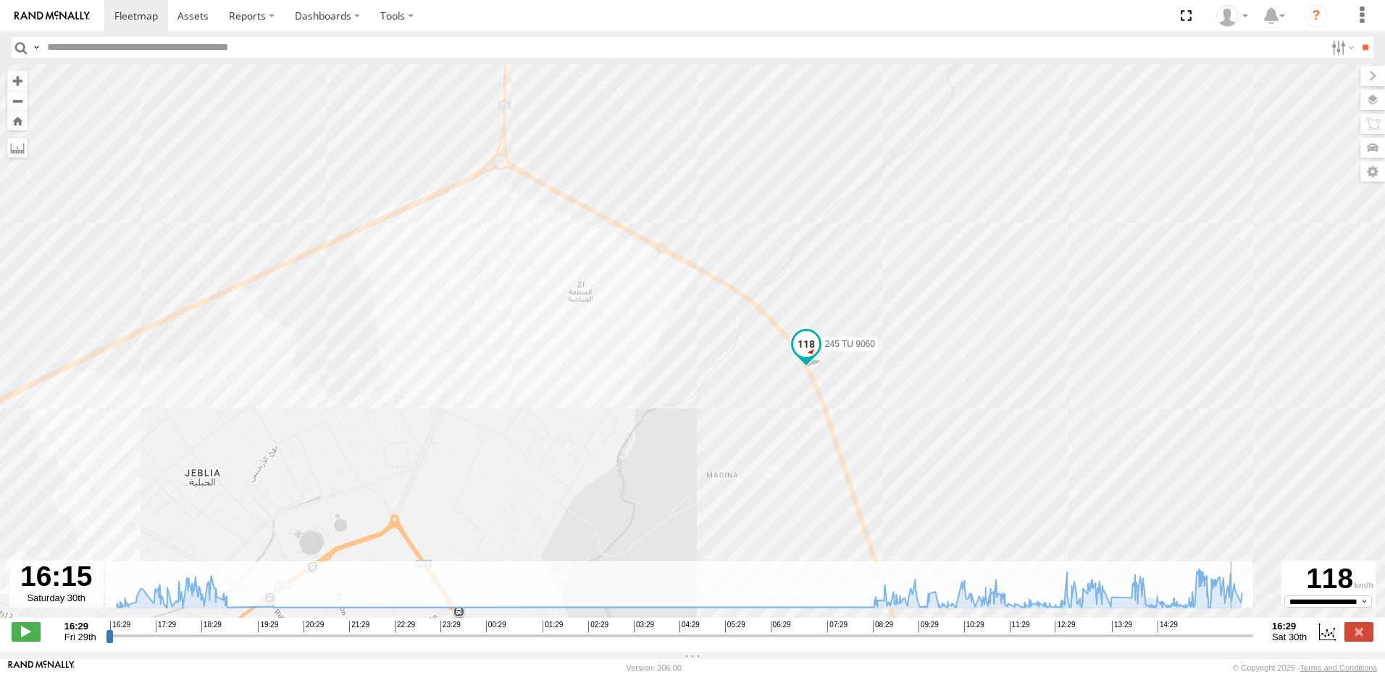
drag, startPoint x: 726, startPoint y: 445, endPoint x: 613, endPoint y: 301, distance: 182.1
click at [616, 302] on div "245 TU 9060 17:32 Fri 17:44 Fri 17:50 Fri 17:55 Fri 18:00 Fri 18:18 Fri 18:18 F…" at bounding box center [692, 348] width 1385 height 569
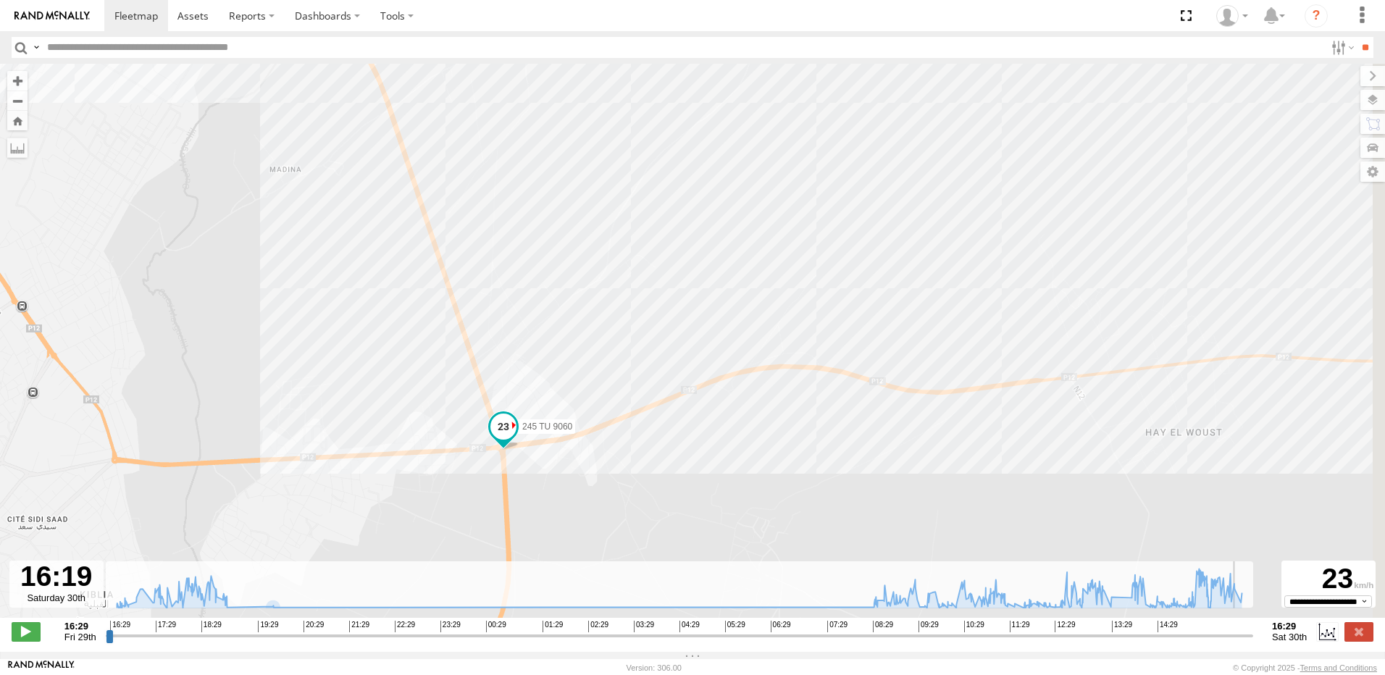
drag, startPoint x: 798, startPoint y: 500, endPoint x: 508, endPoint y: 481, distance: 291.0
click at [508, 481] on div "245 TU 9060 17:32 Fri 17:44 Fri 17:50 Fri 17:55 Fri 18:00 Fri 18:18 Fri 18:18 F…" at bounding box center [692, 348] width 1385 height 569
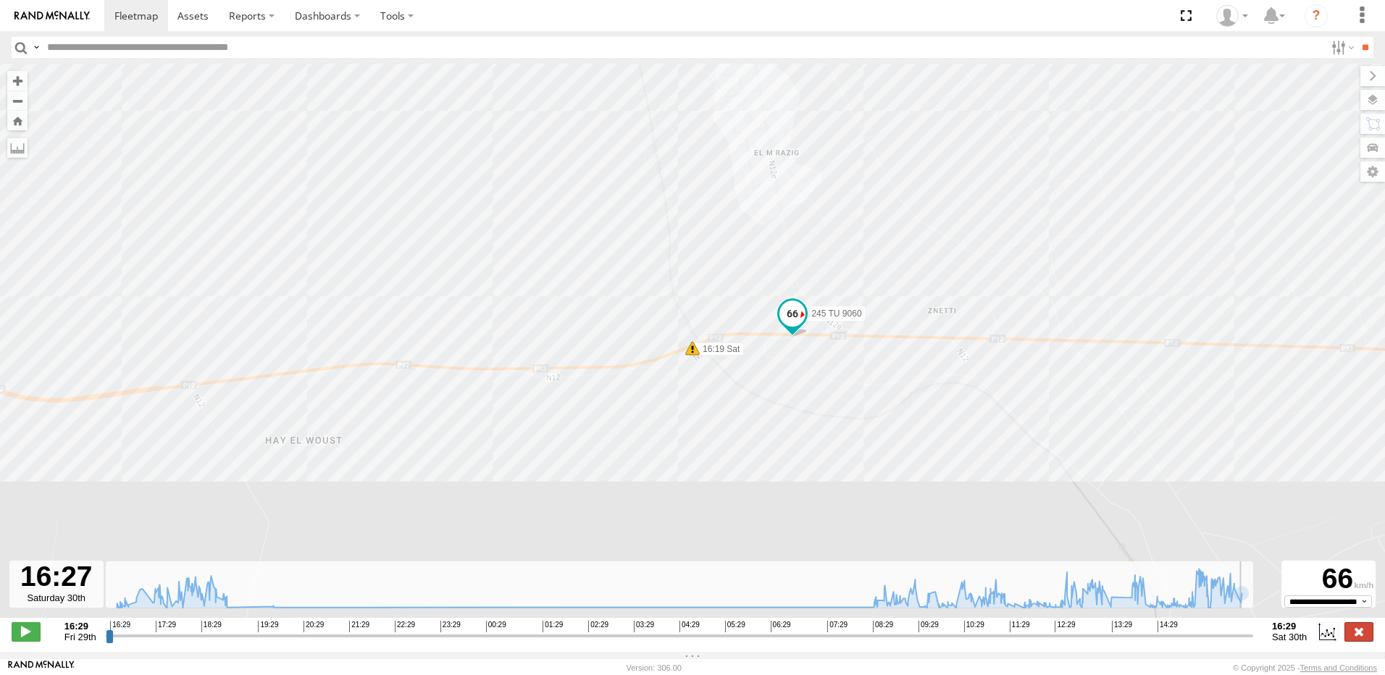
click at [1368, 640] on label at bounding box center [1358, 631] width 29 height 19
type input "**********"
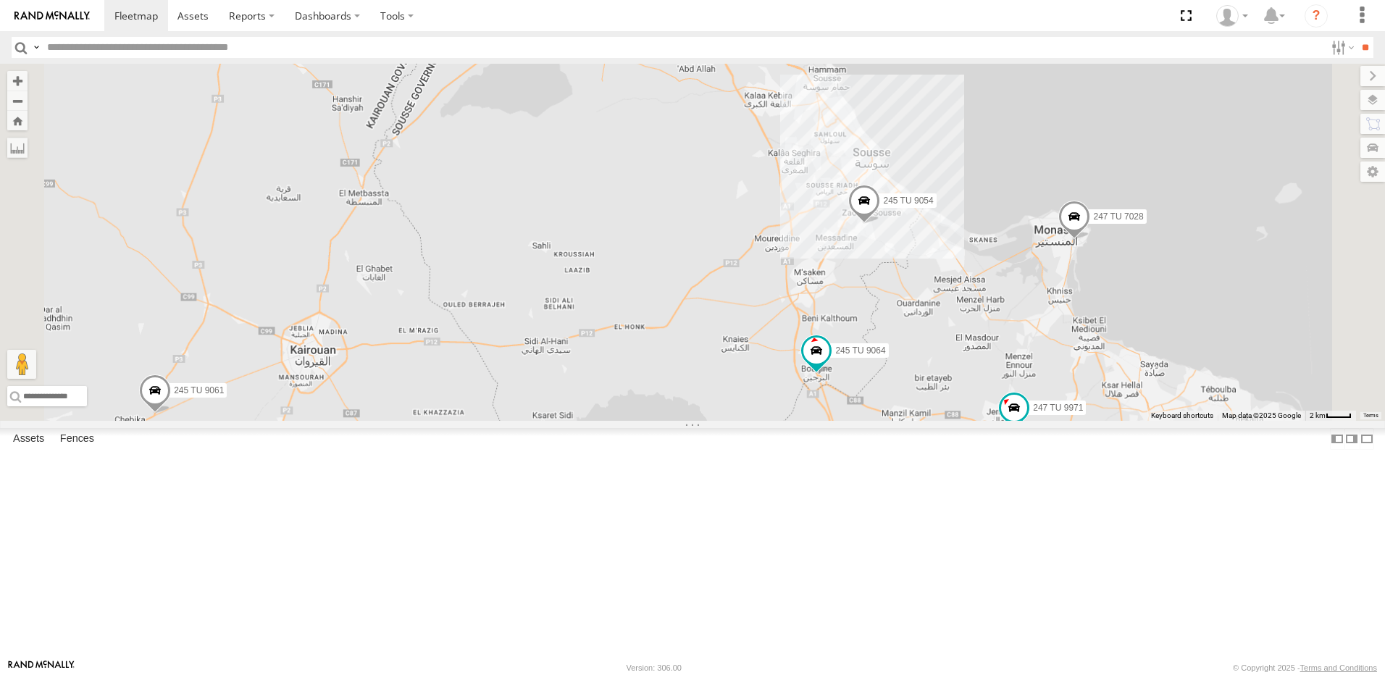
drag, startPoint x: 763, startPoint y: 487, endPoint x: 718, endPoint y: 377, distance: 118.9
click at [718, 377] on div "231 TU 3159 245 TU 9053 245 TU 9055 234 TU 2630 247 TU 7028 245 TU 9061 247 TU …" at bounding box center [692, 242] width 1385 height 357
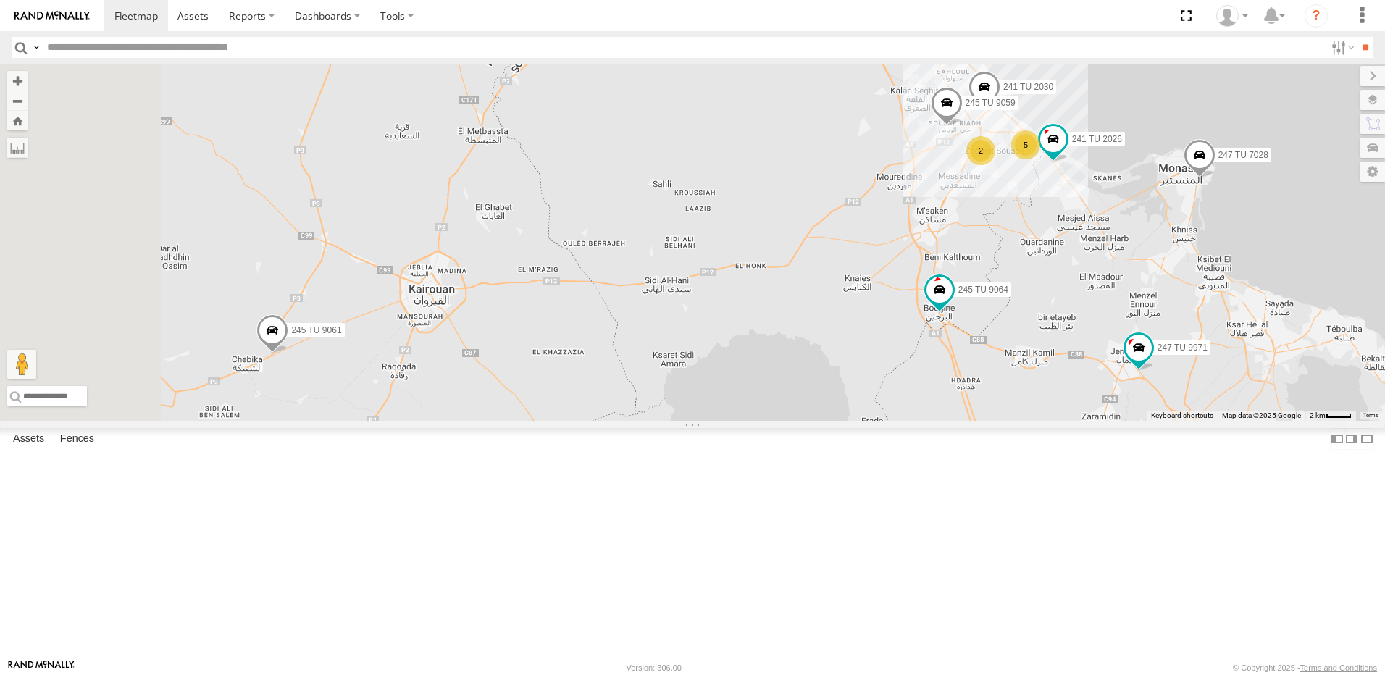
drag, startPoint x: 912, startPoint y: 381, endPoint x: 1000, endPoint y: 338, distance: 97.5
click at [1000, 338] on div "231 TU 3159 245 TU 9053 245 TU 9055 234 TU 2630 247 TU 7028 245 TU 9061 247 TU …" at bounding box center [692, 242] width 1385 height 357
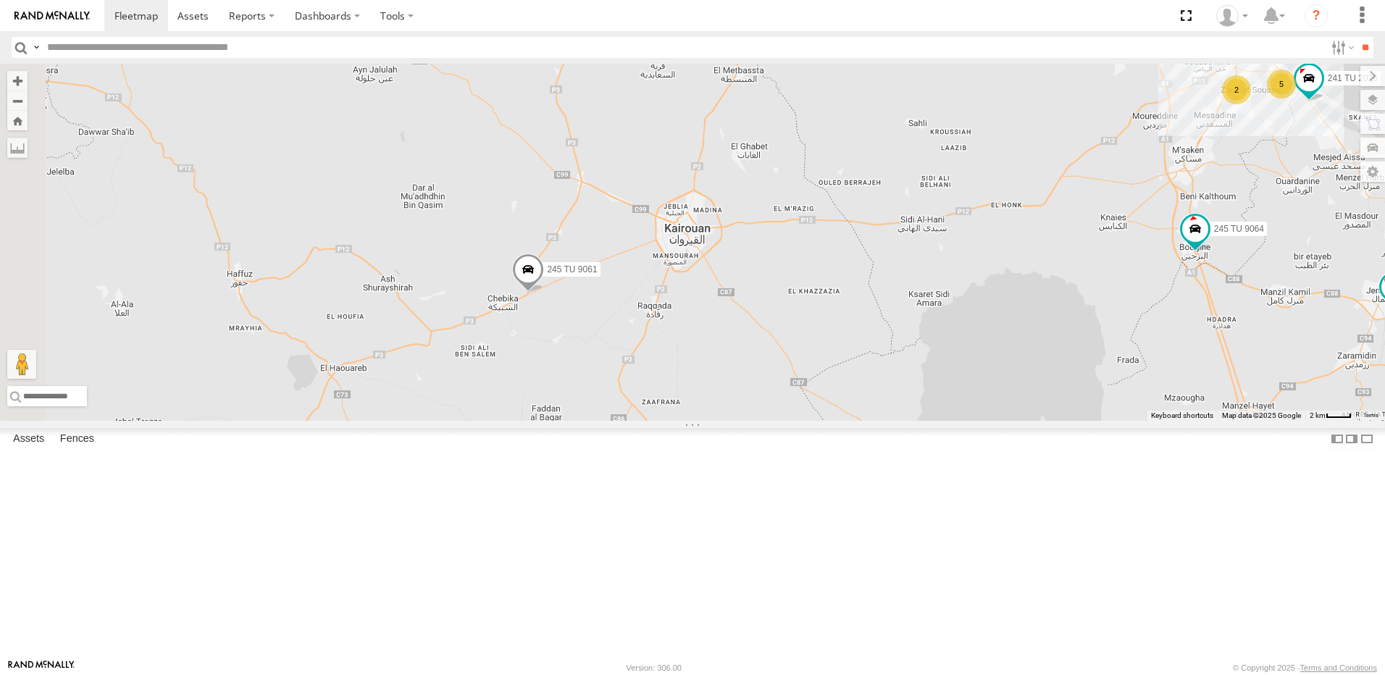
drag, startPoint x: 593, startPoint y: 445, endPoint x: 752, endPoint y: 422, distance: 160.2
click at [752, 421] on div "231 TU 3159 245 TU 9053 245 TU 9055 234 TU 2630 247 TU 7028 245 TU 9061 247 TU …" at bounding box center [692, 242] width 1385 height 357
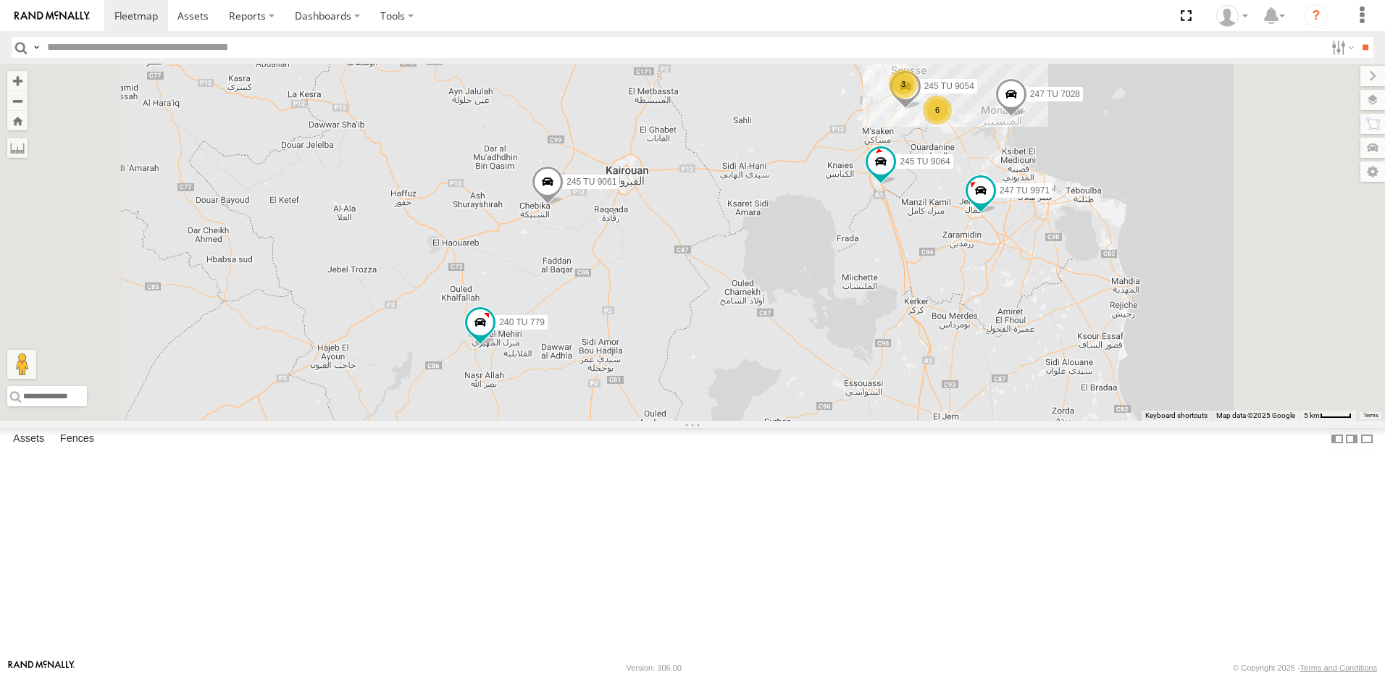
drag, startPoint x: 700, startPoint y: 455, endPoint x: 732, endPoint y: 320, distance: 138.3
click at [732, 320] on div "231 TU 3159 245 TU 9053 245 TU 9055 234 TU 2630 247 TU 7028 245 TU 9061 247 TU …" at bounding box center [692, 242] width 1385 height 357
